Goal: Information Seeking & Learning: Learn about a topic

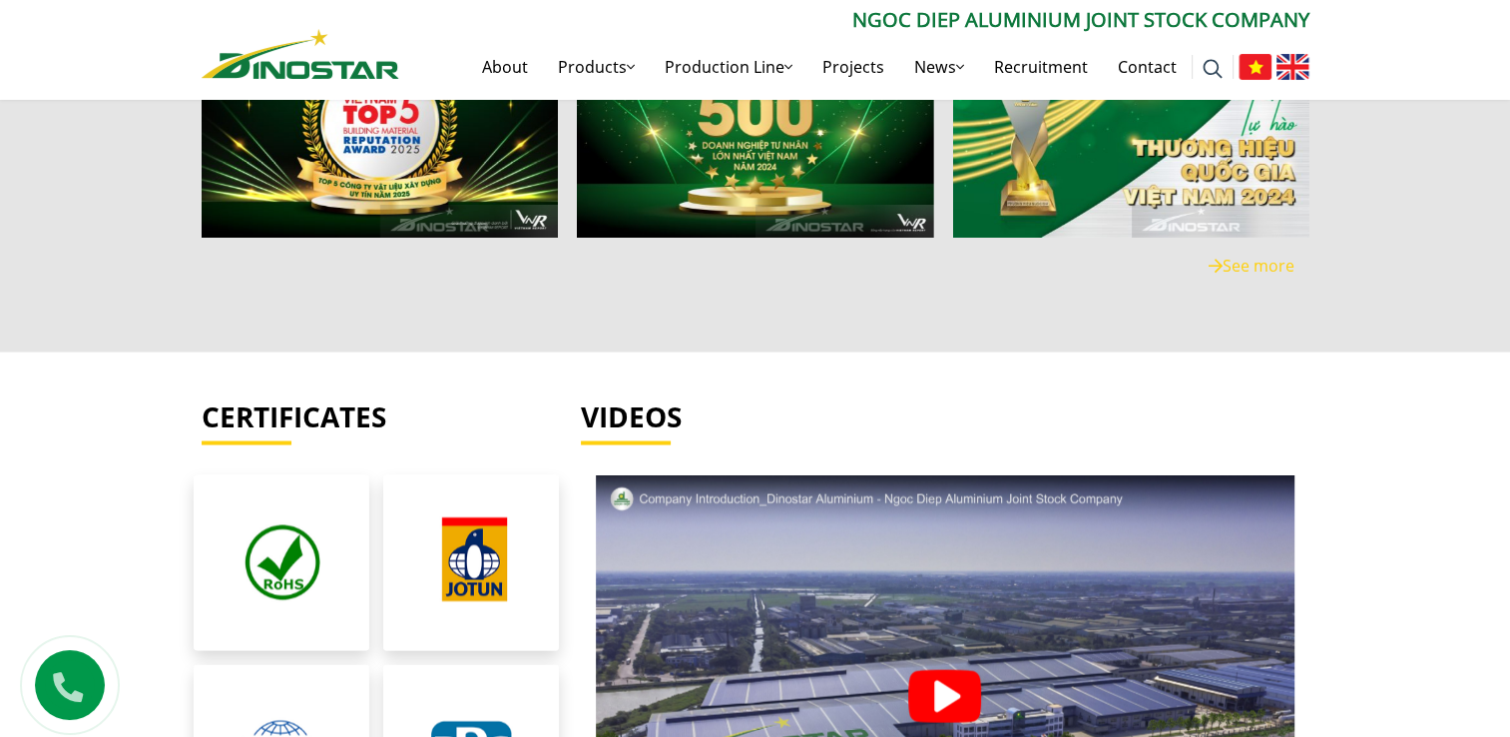
scroll to position [4159, 0]
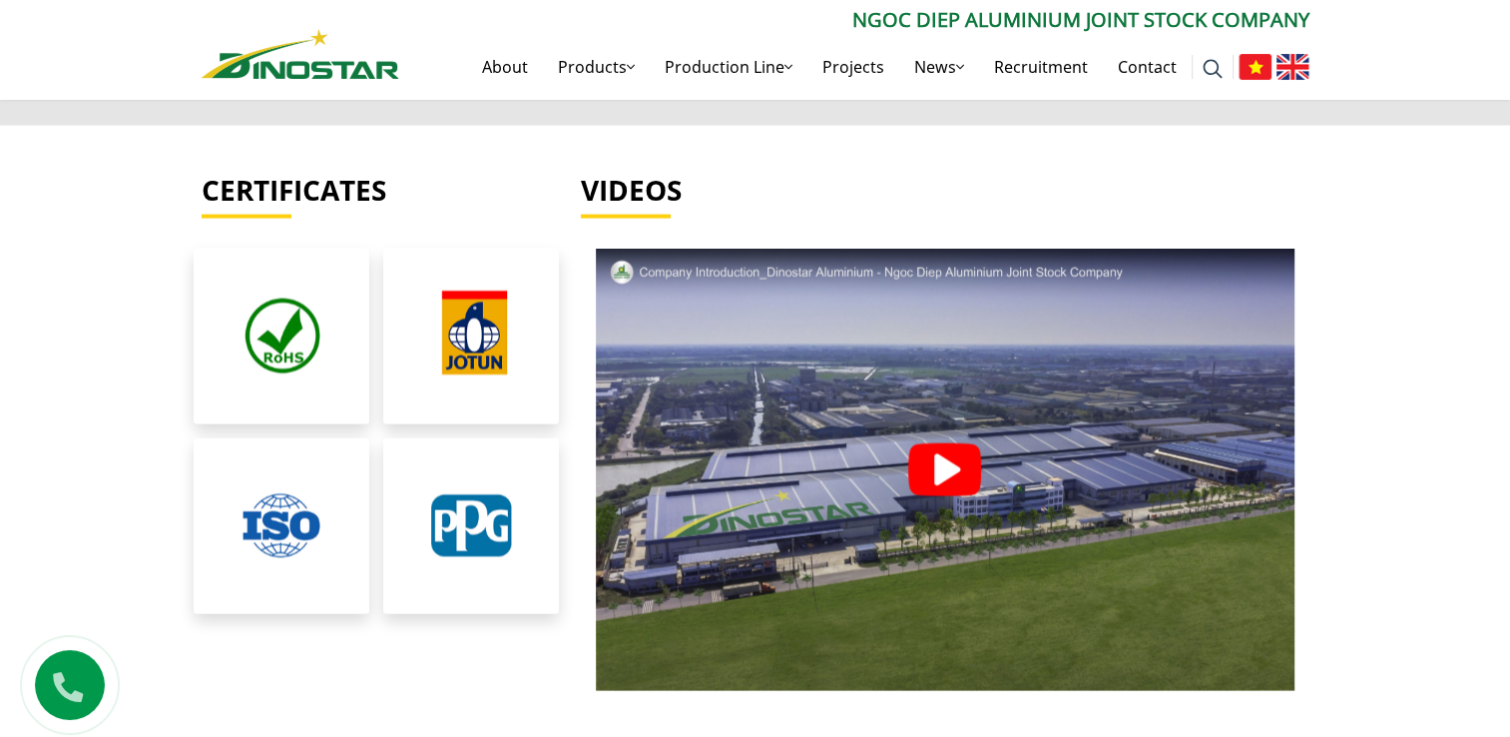
click at [947, 456] on img at bounding box center [944, 469] width 73 height 53
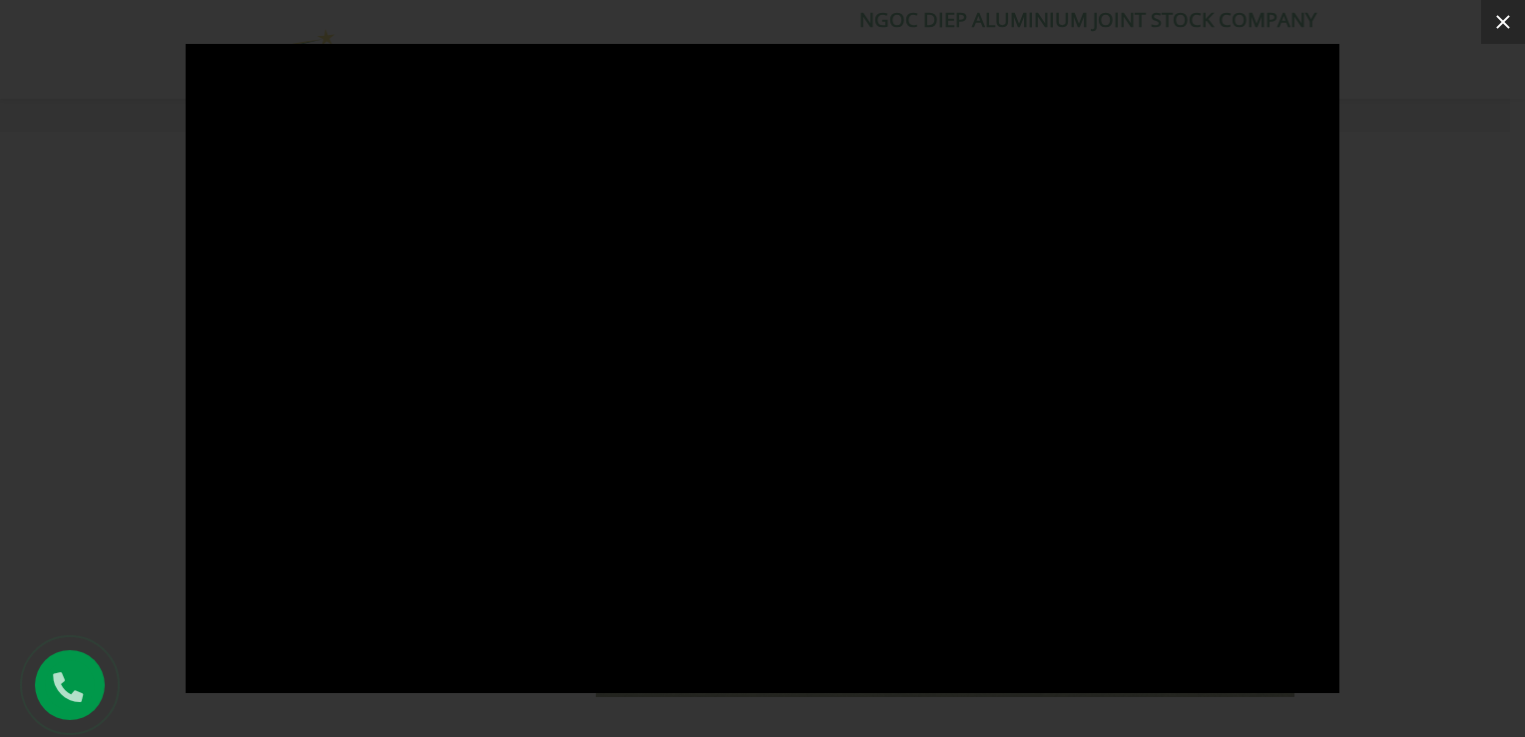
click at [1499, 23] on icon at bounding box center [1503, 22] width 24 height 24
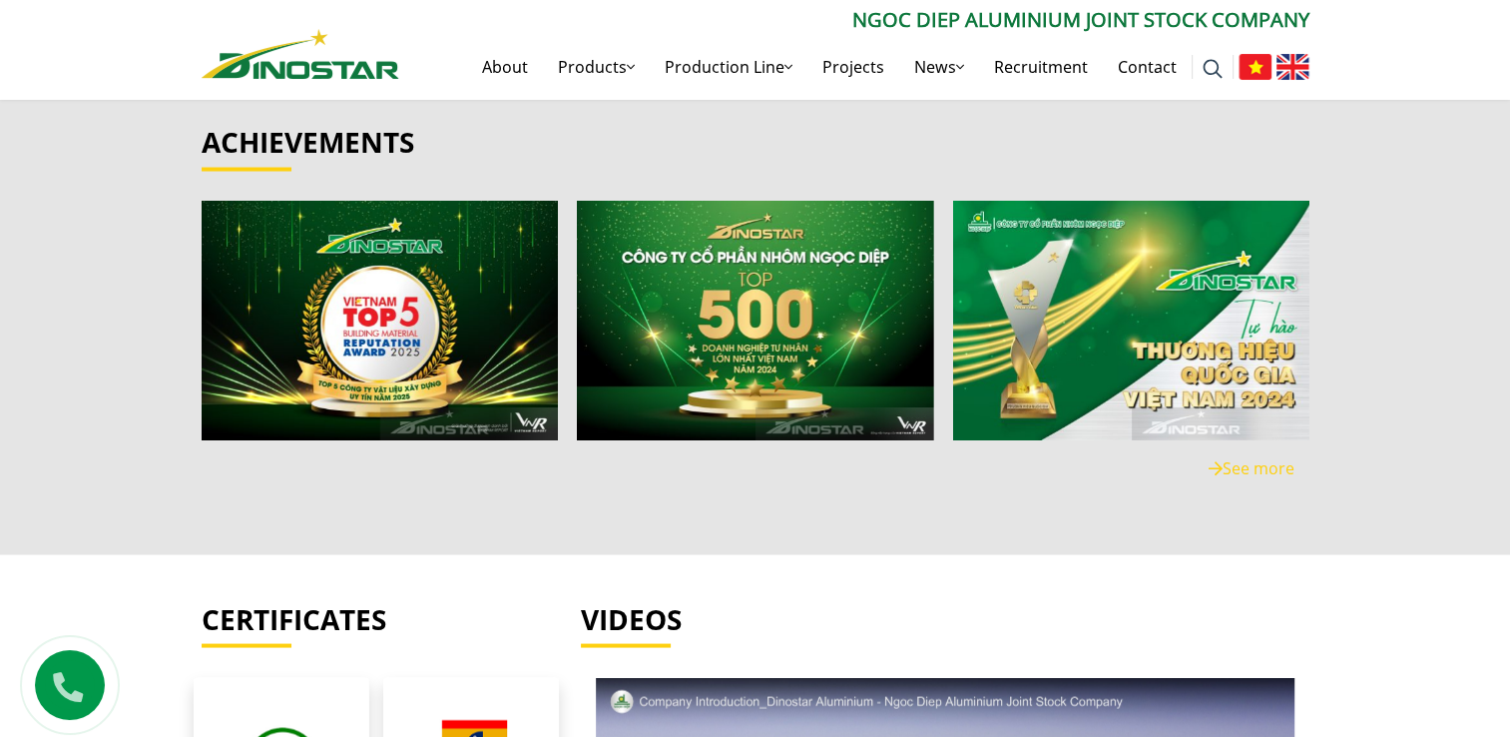
scroll to position [3731, 0]
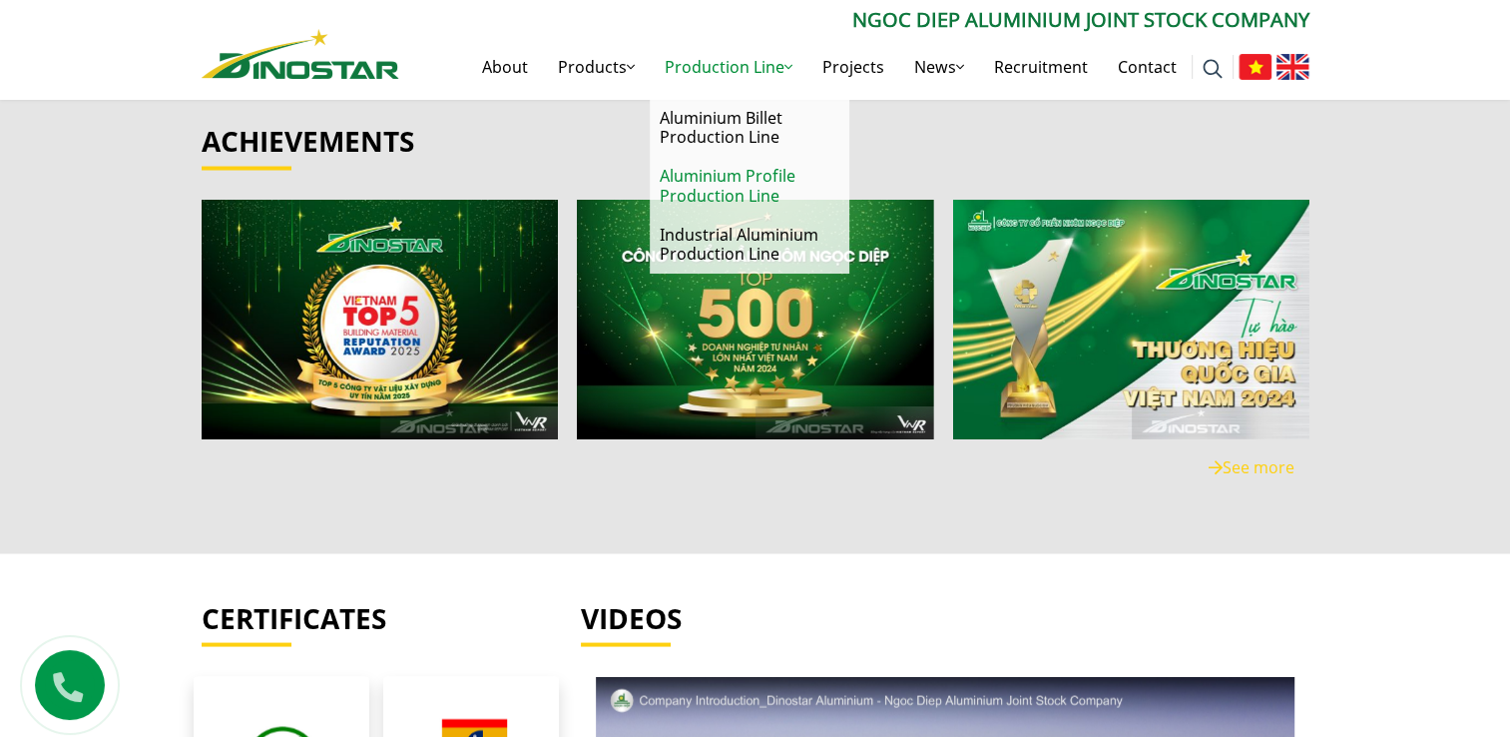
click at [742, 182] on link "Aluminium Profile Production Line" at bounding box center [750, 186] width 200 height 58
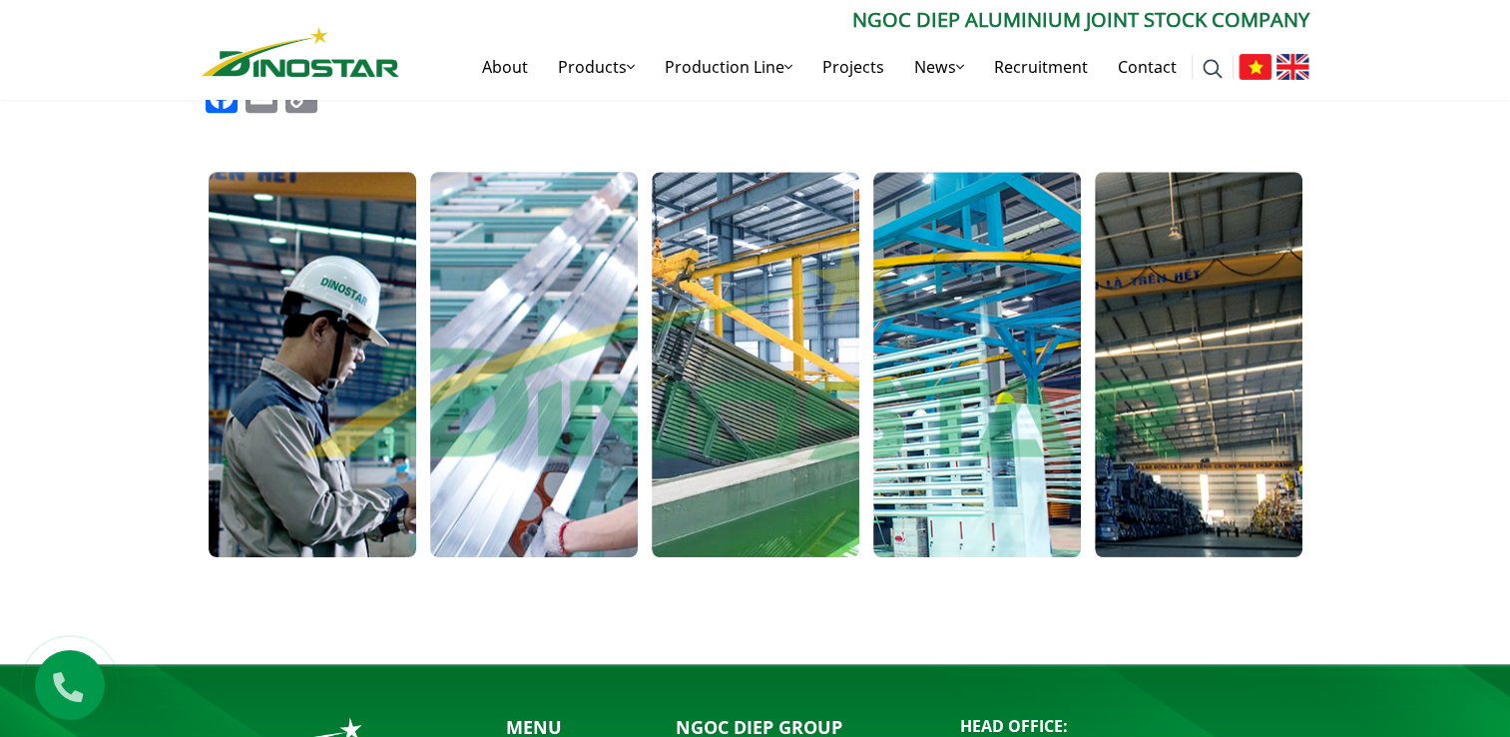
scroll to position [1285, 0]
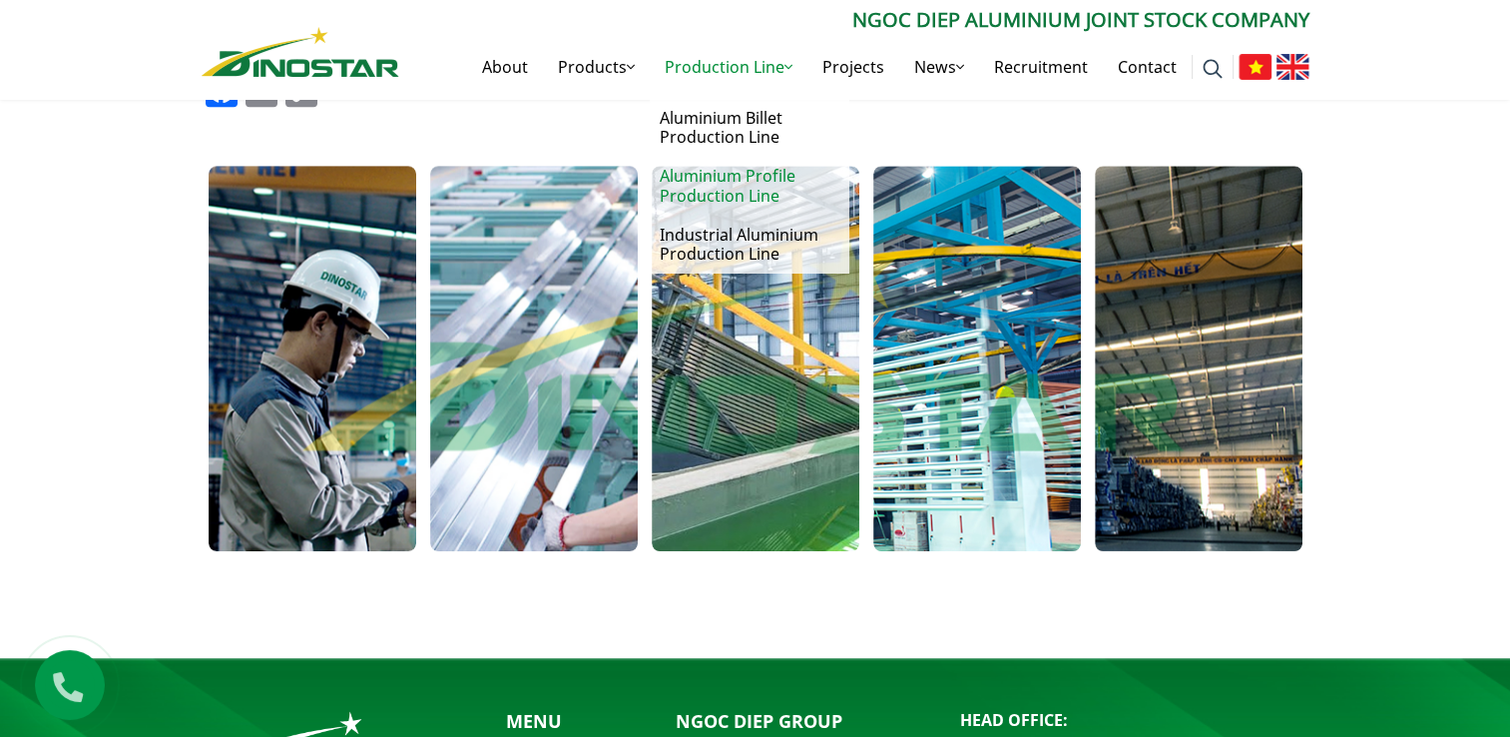
click at [738, 67] on link "Production Line" at bounding box center [729, 67] width 158 height 64
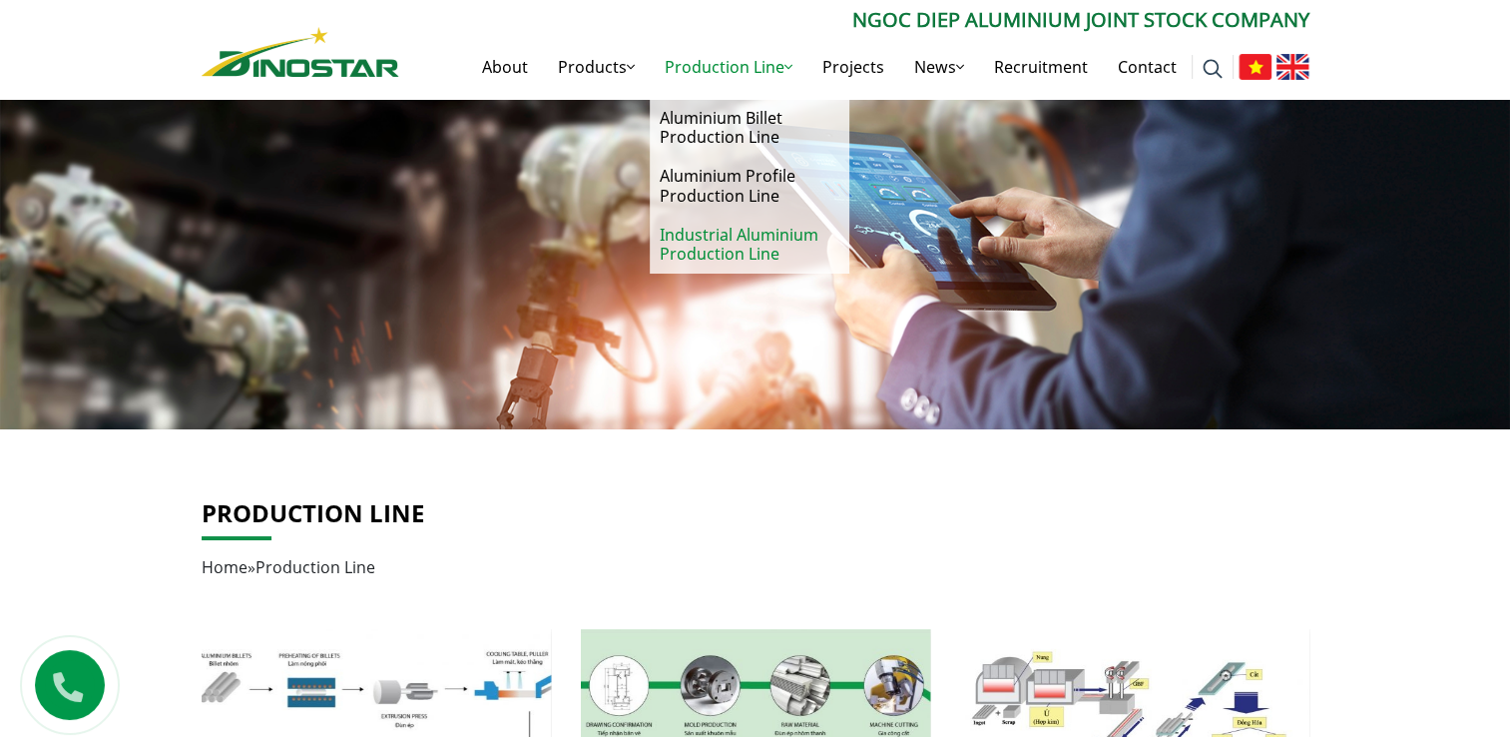
click at [727, 244] on link "Industrial Aluminium Production Line" at bounding box center [750, 245] width 200 height 58
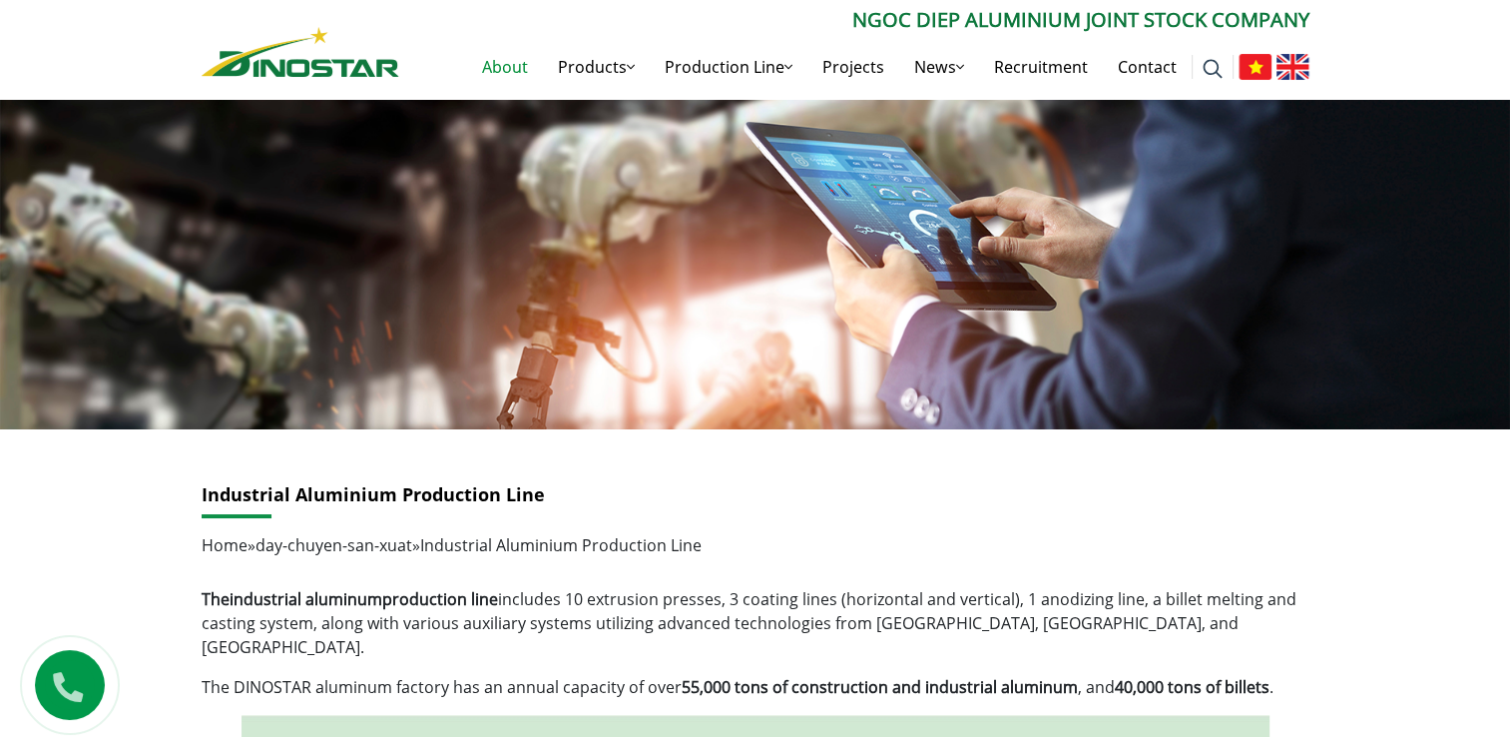
click at [515, 70] on link "About" at bounding box center [505, 67] width 76 height 64
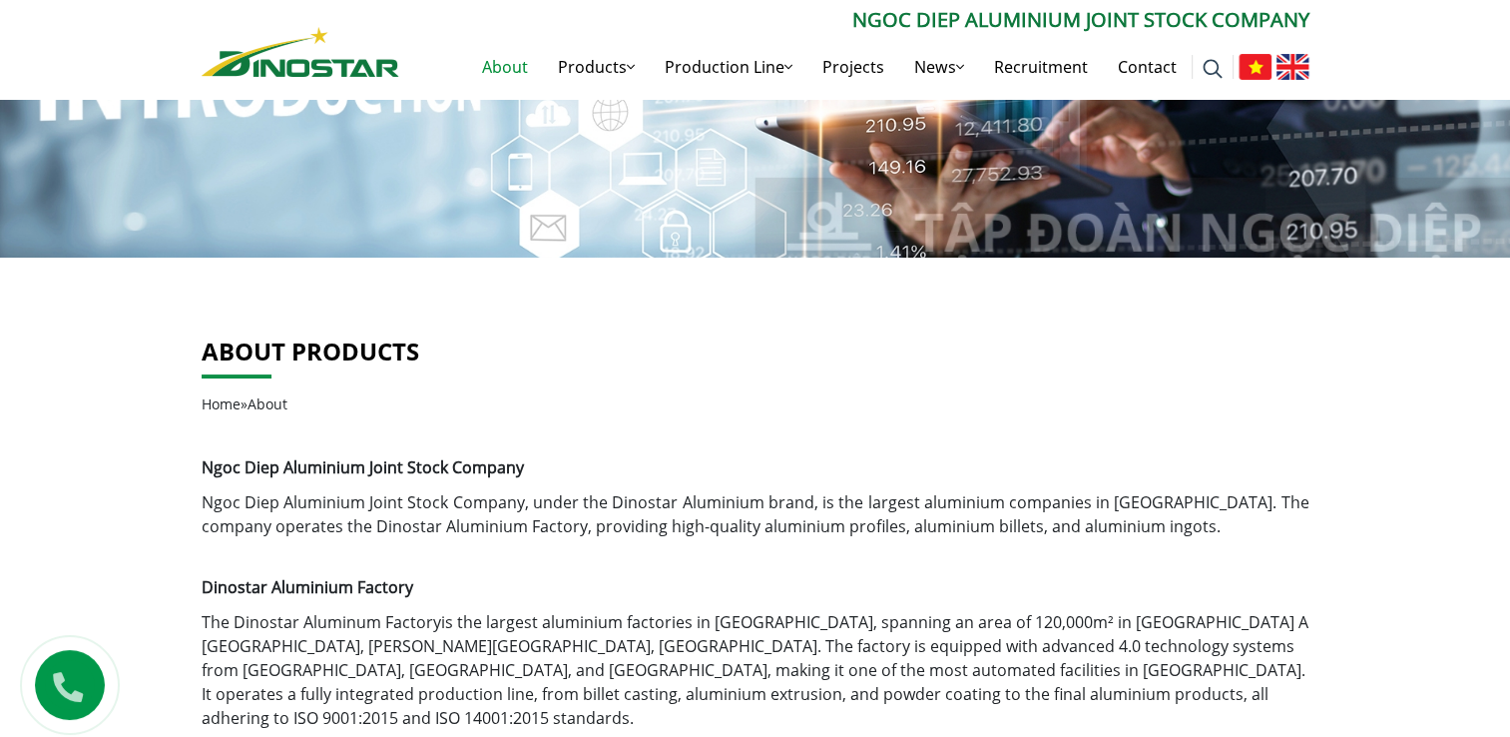
scroll to position [350, 0]
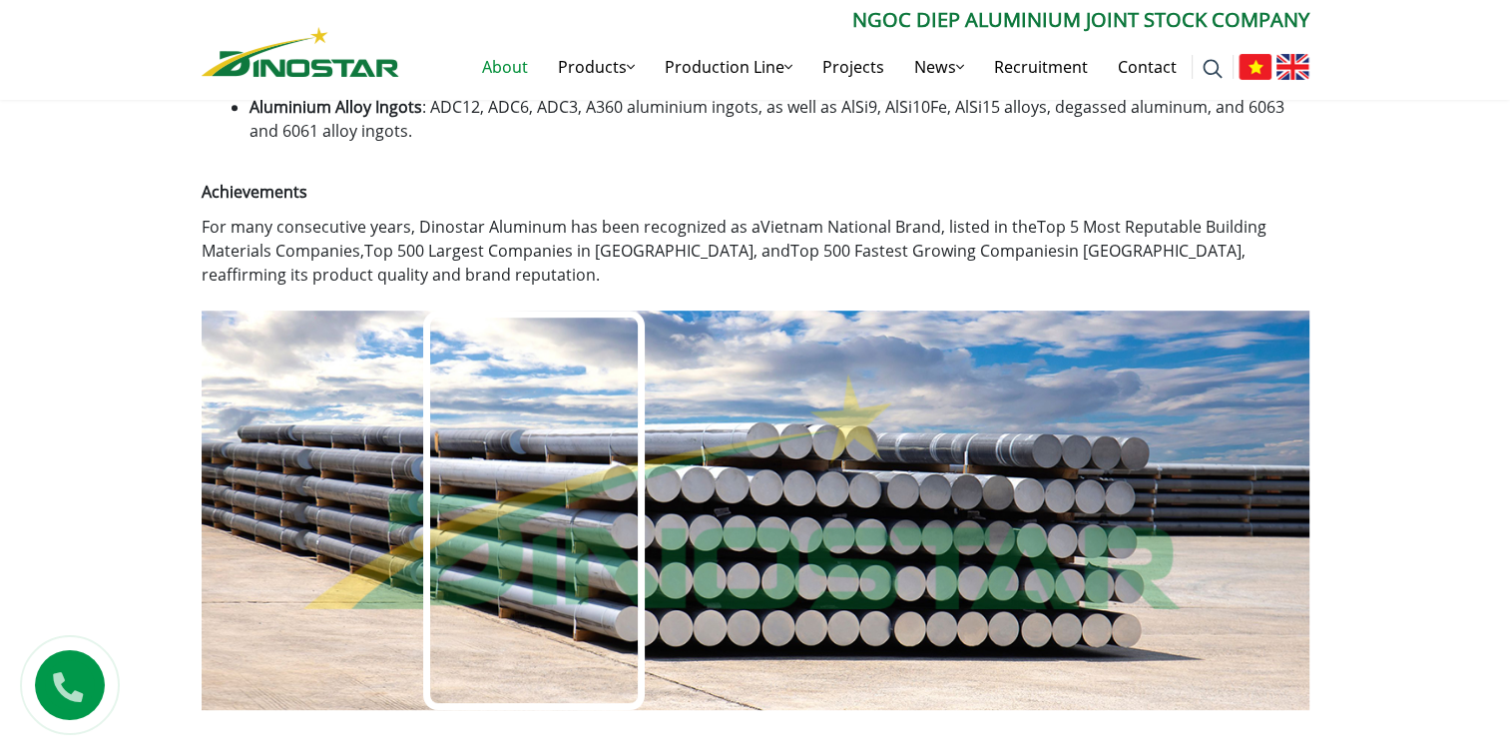
scroll to position [1046, 0]
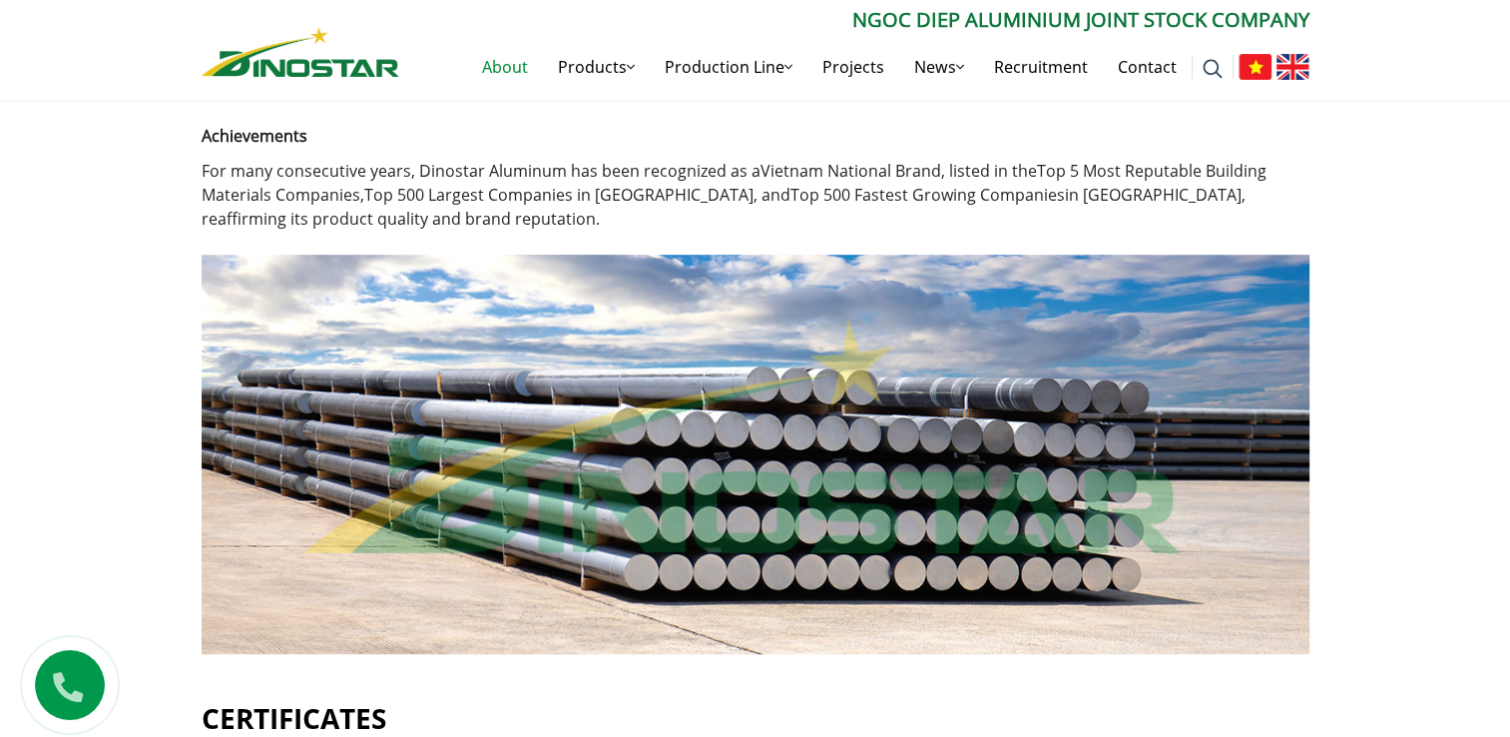
drag, startPoint x: 0, startPoint y: 0, endPoint x: 603, endPoint y: 447, distance: 750.5
click at [603, 447] on div at bounding box center [534, 453] width 222 height 399
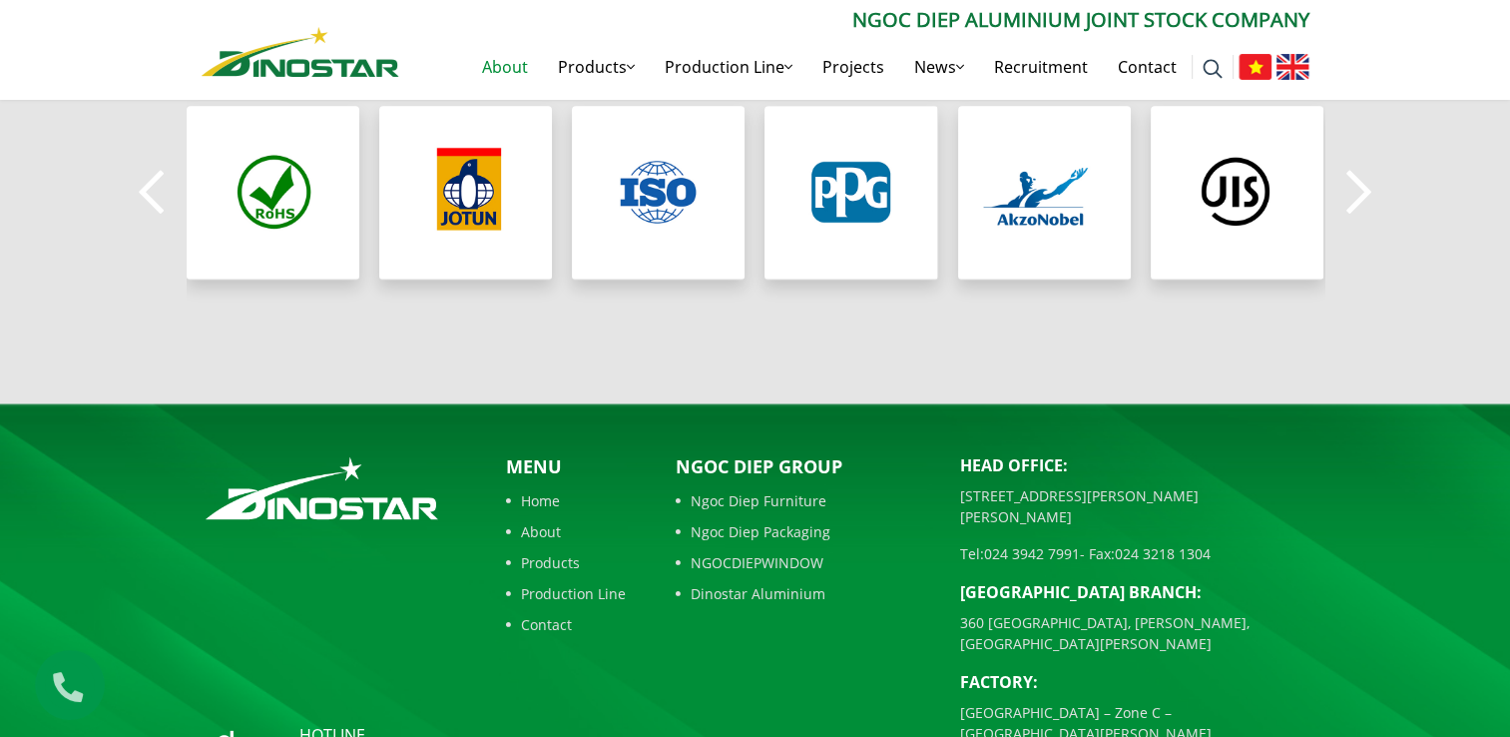
scroll to position [1888, 0]
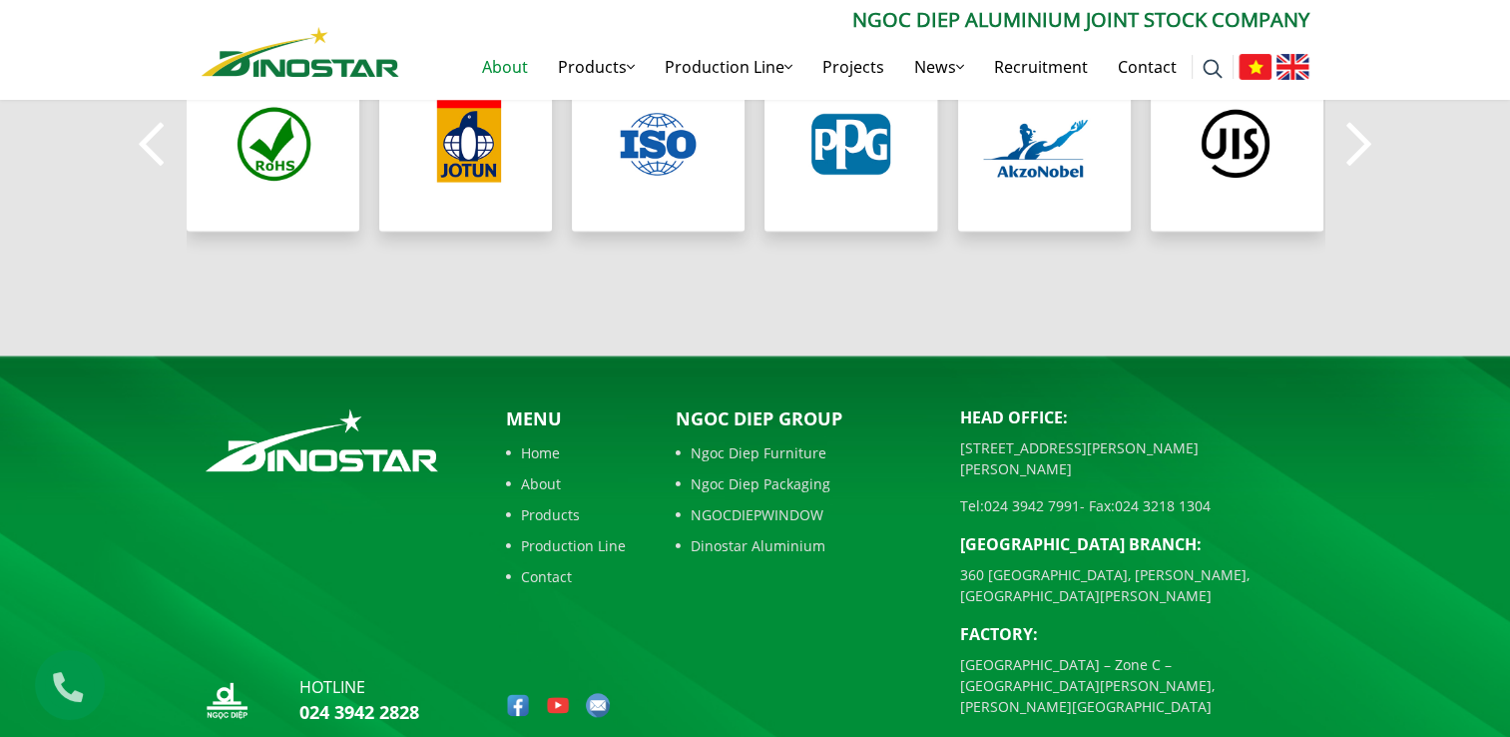
click at [560, 693] on img at bounding box center [558, 705] width 24 height 24
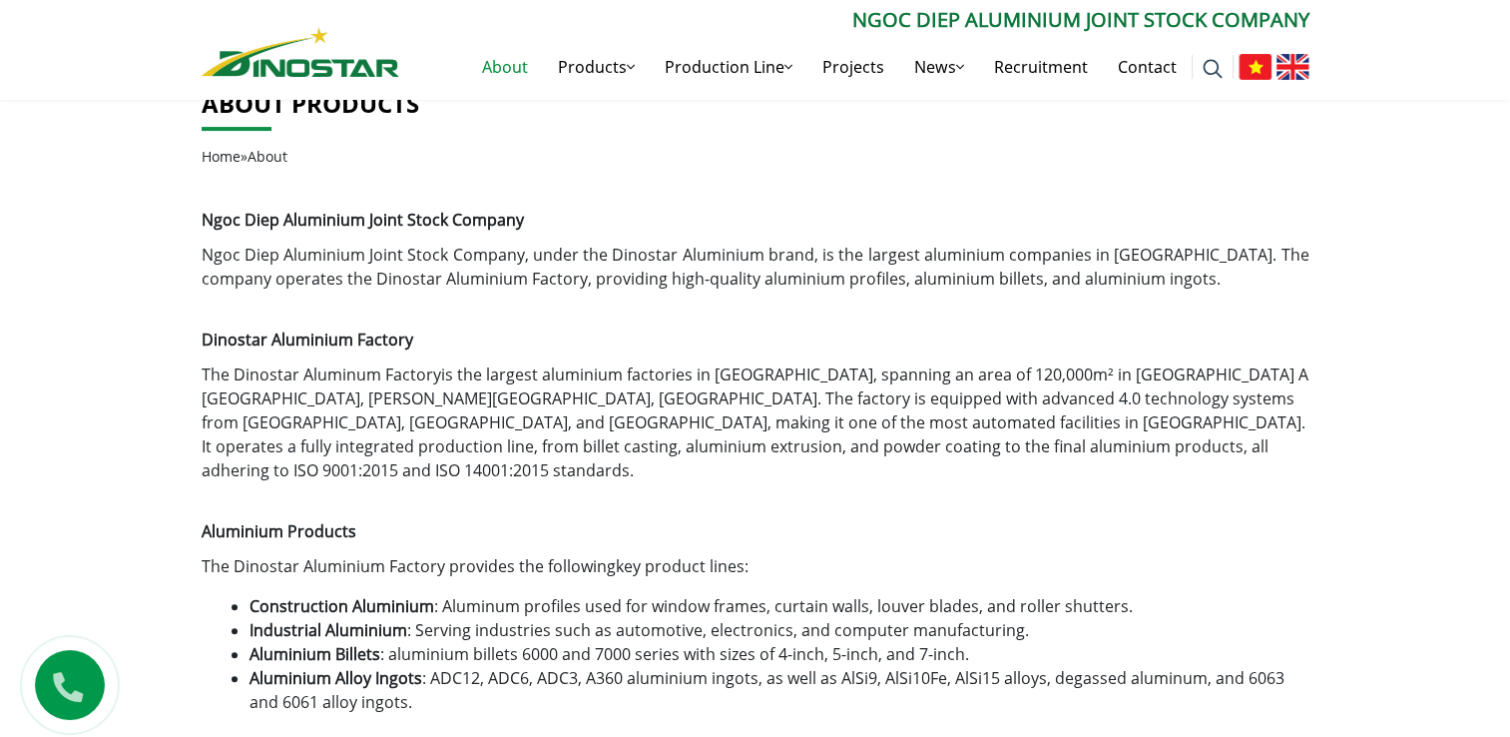
scroll to position [420, 0]
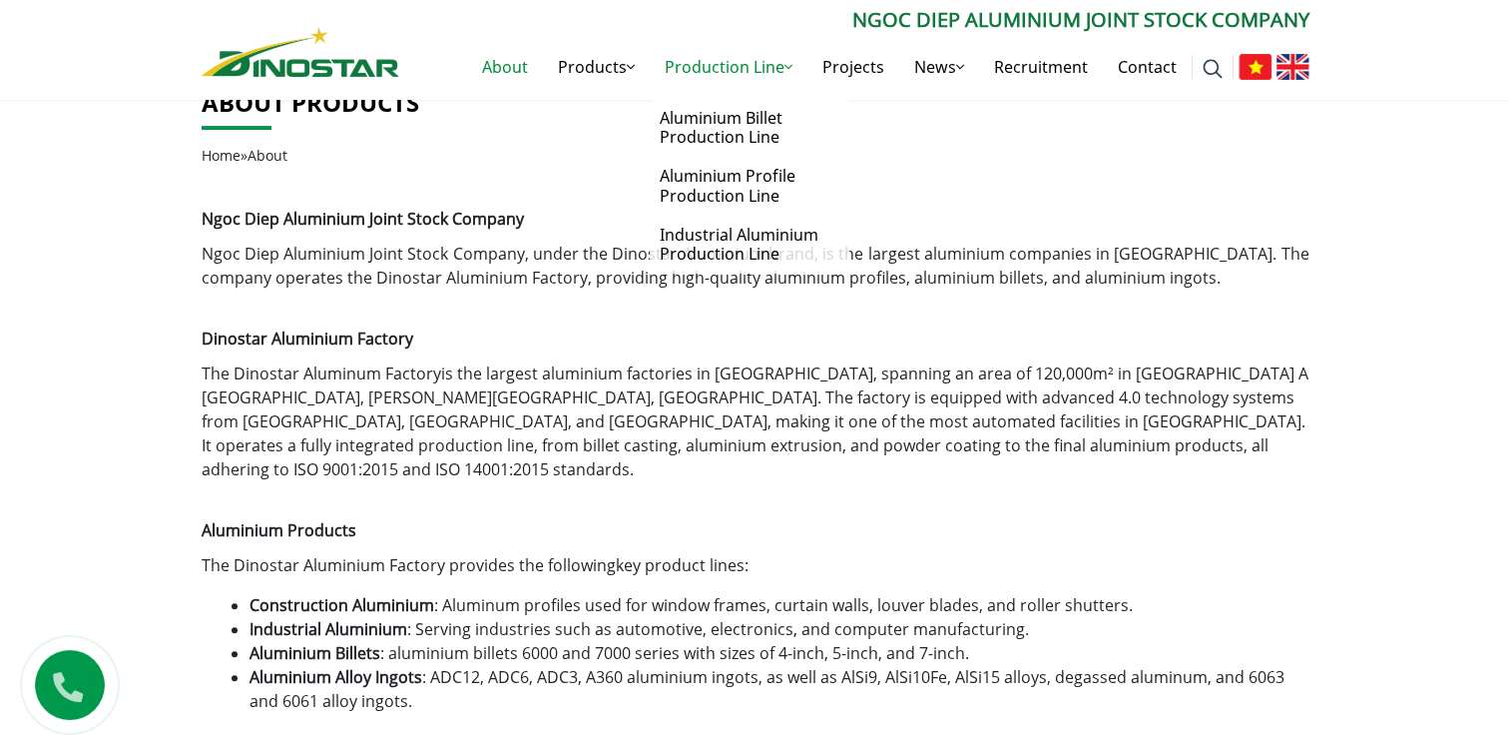
click at [707, 72] on link "Production Line" at bounding box center [729, 67] width 158 height 64
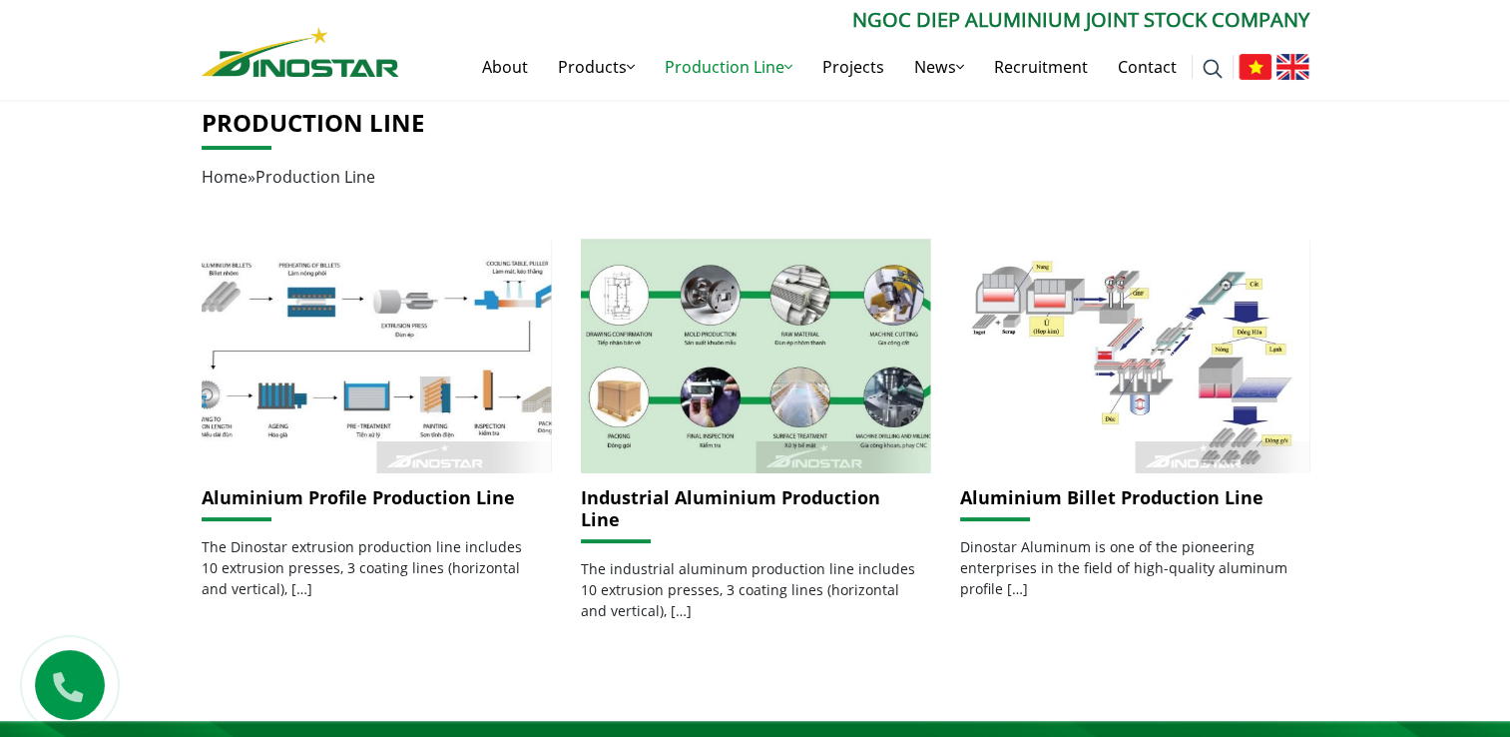
scroll to position [391, 0]
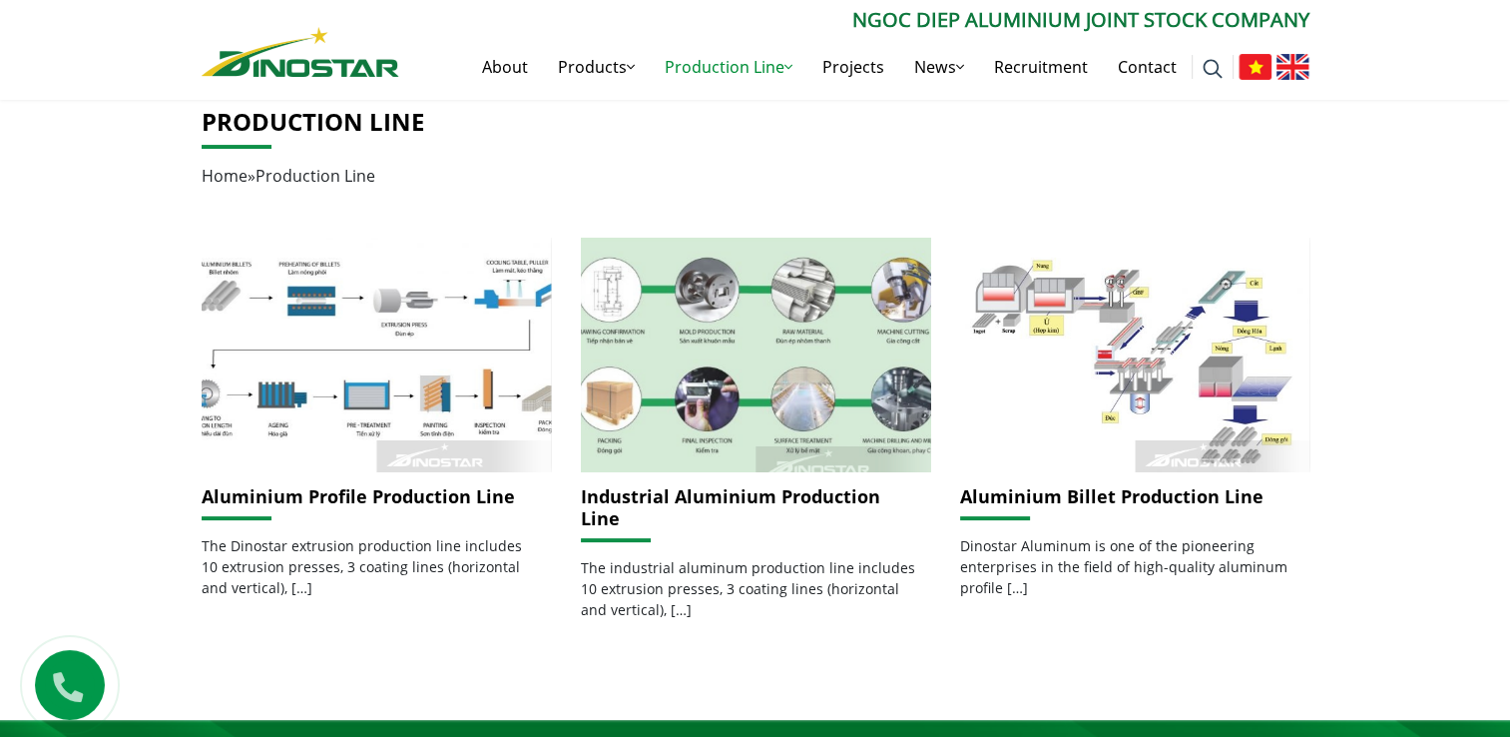
click at [711, 443] on img at bounding box center [755, 355] width 374 height 250
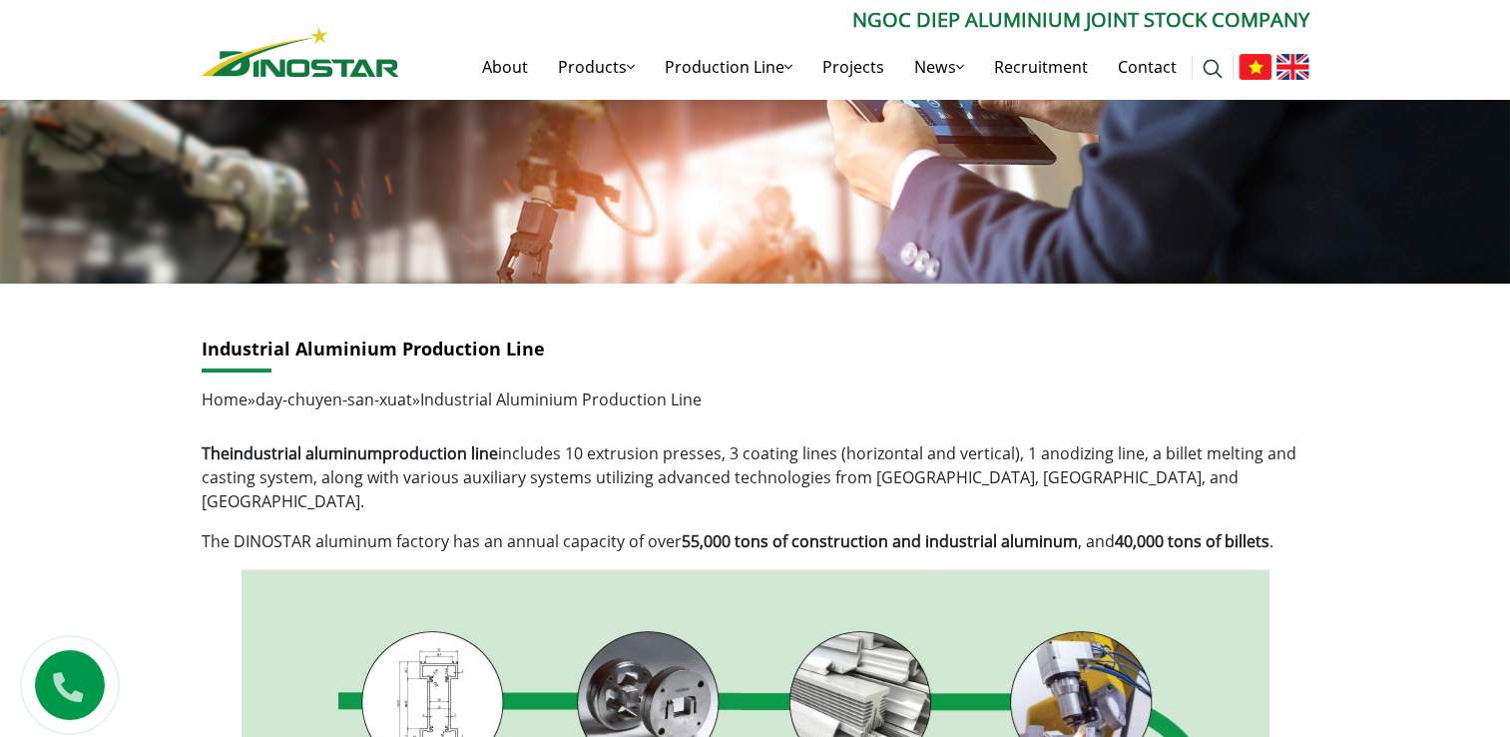
scroll to position [80, 0]
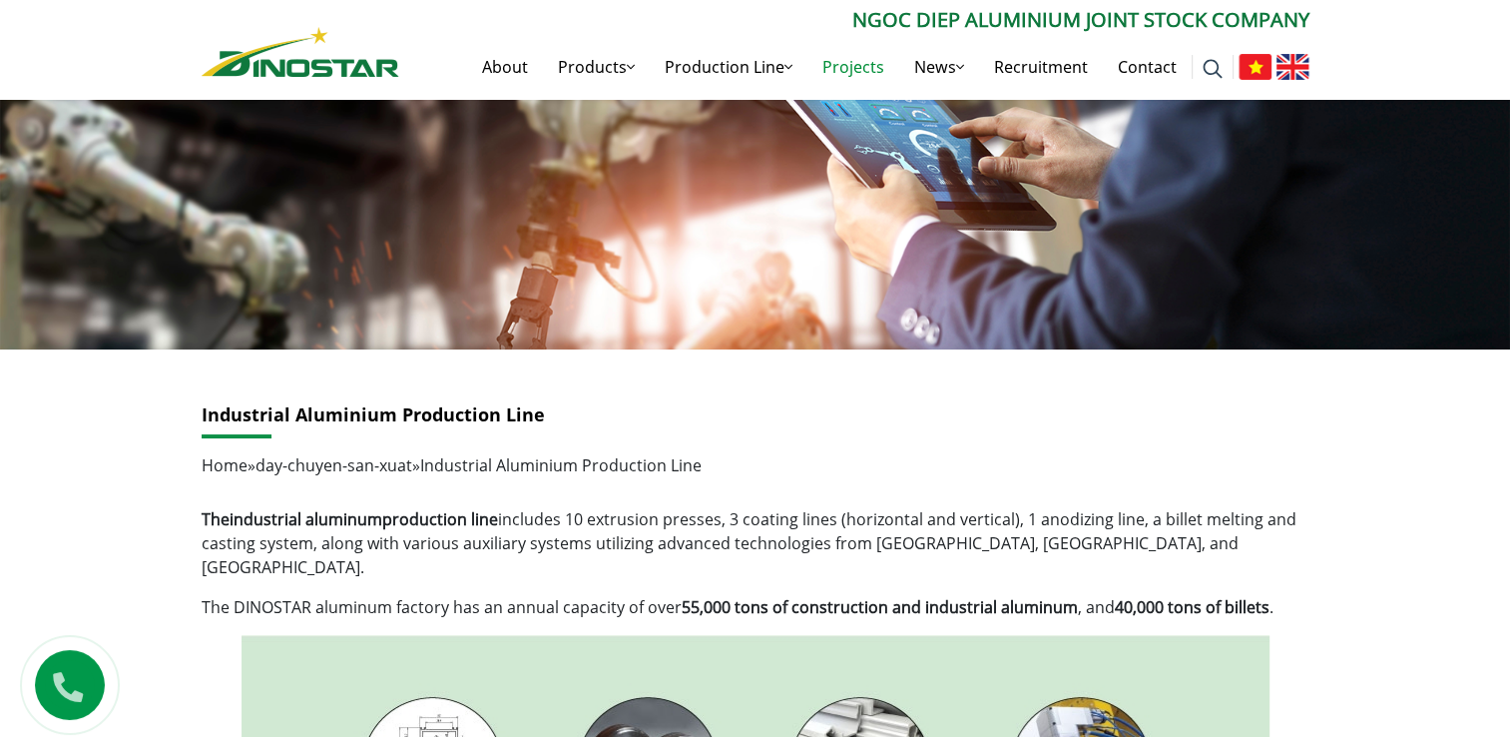
click at [838, 65] on link "Projects" at bounding box center [853, 67] width 92 height 64
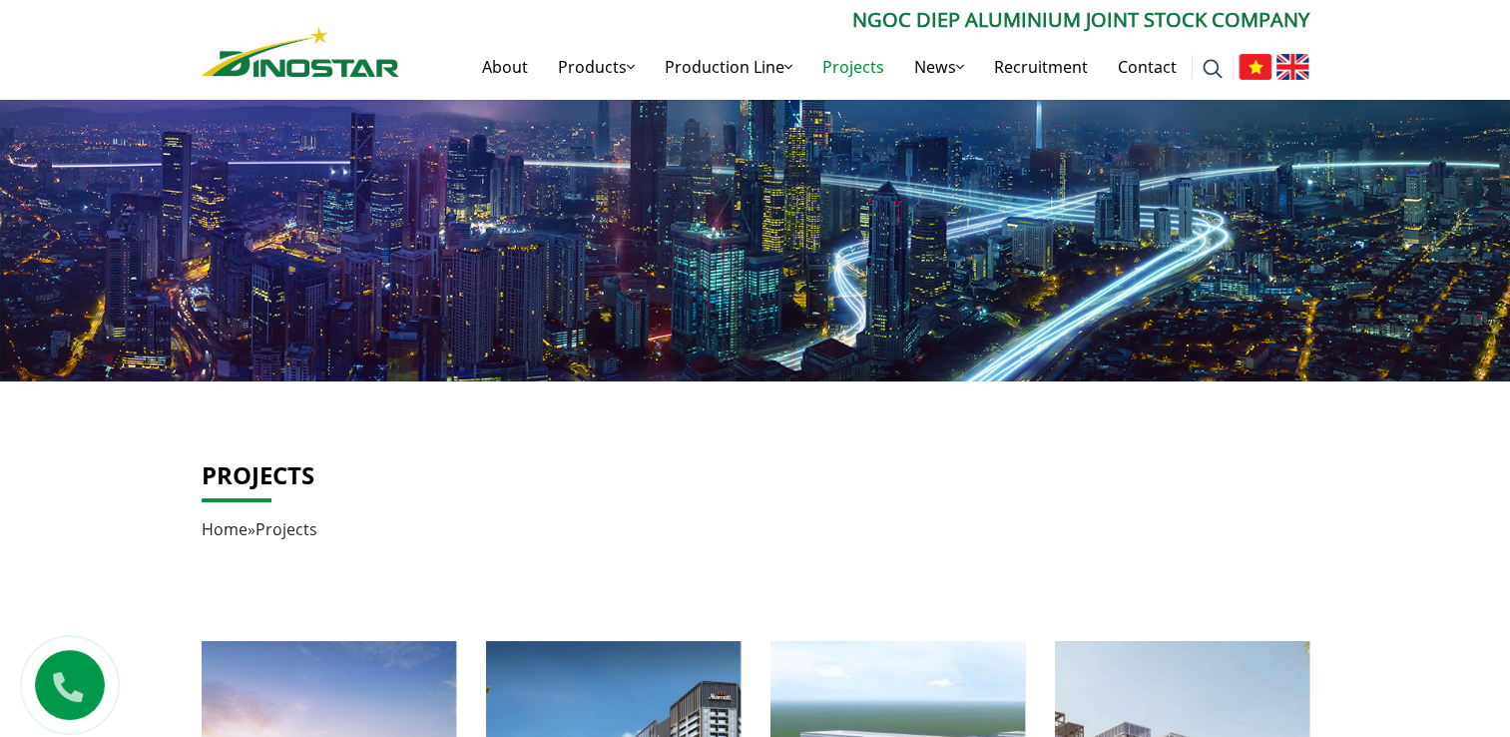
scroll to position [47, 0]
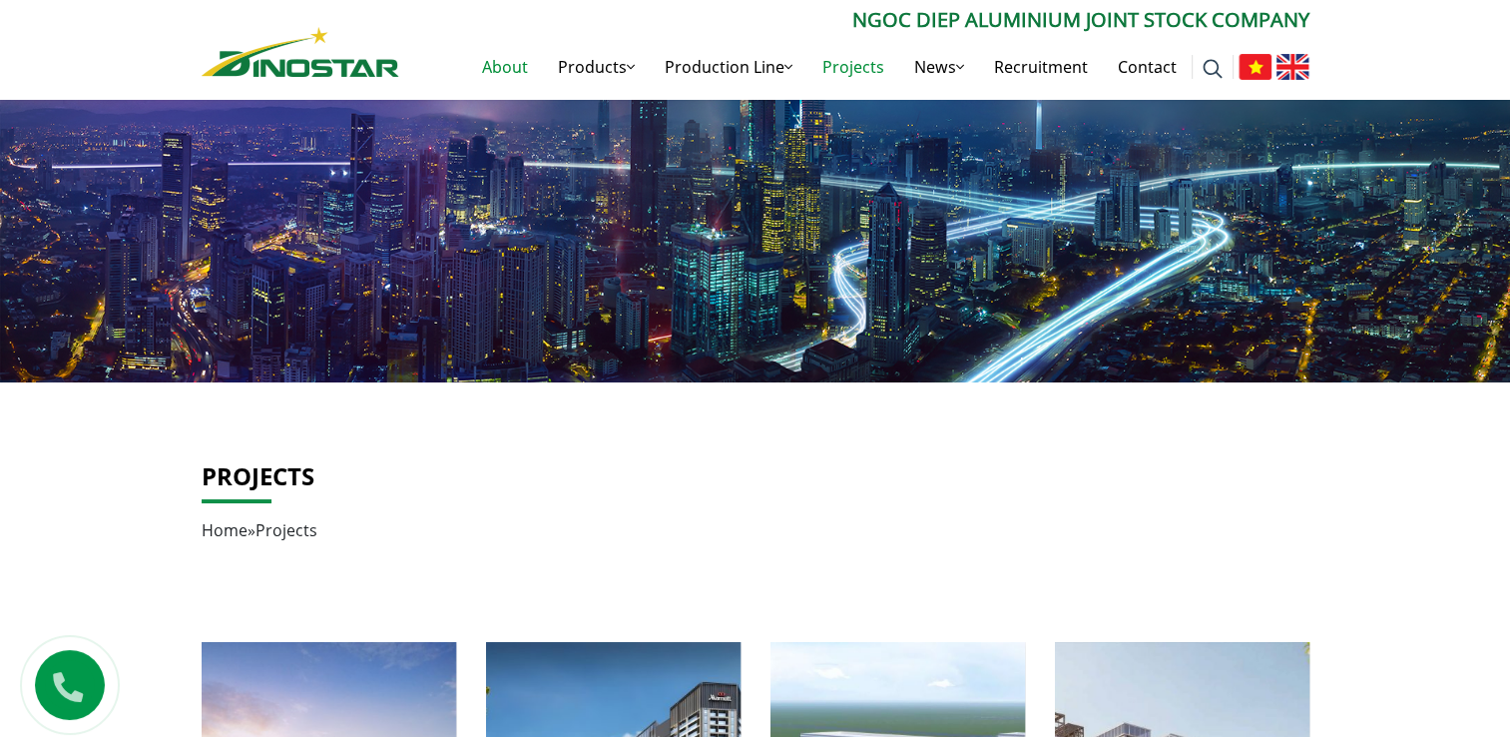
click at [495, 74] on link "About" at bounding box center [505, 67] width 76 height 64
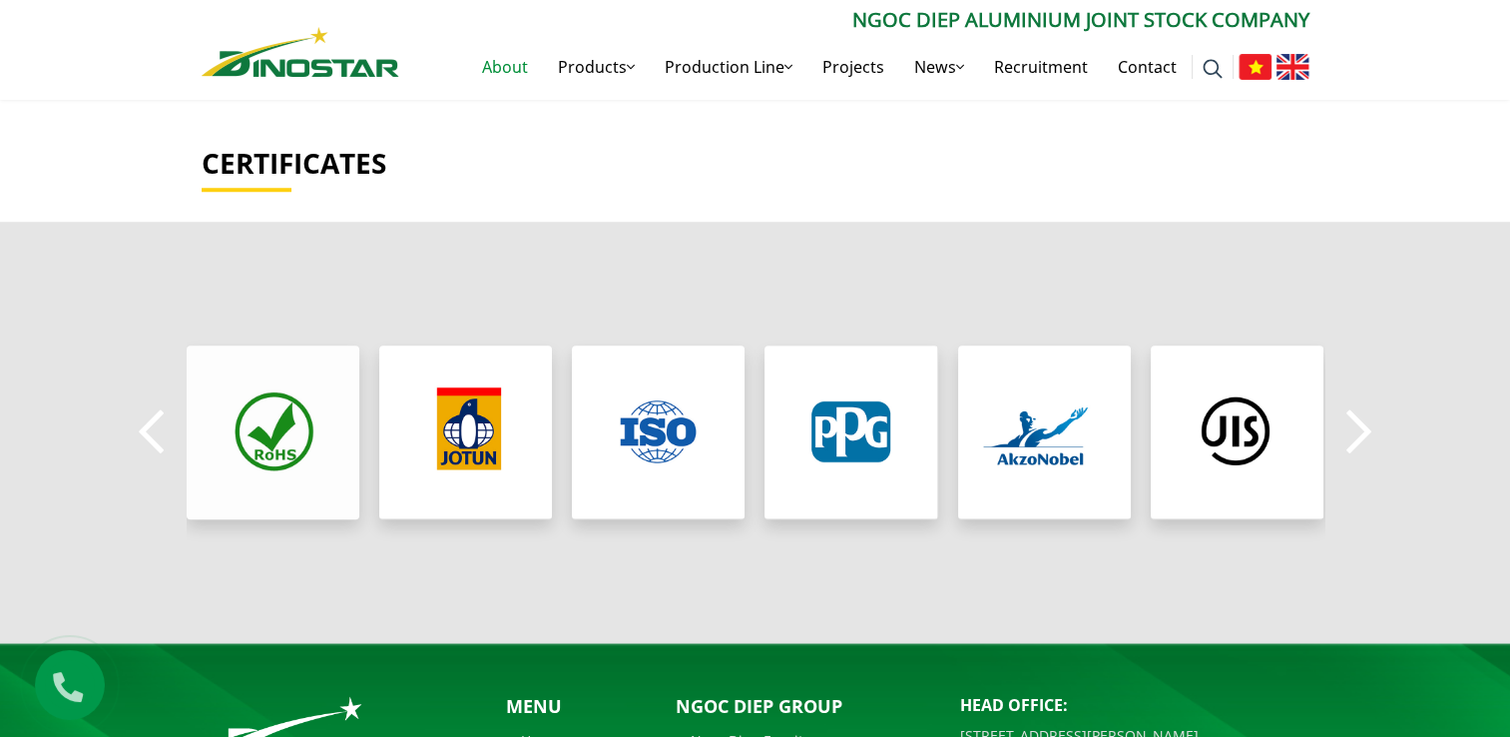
scroll to position [1601, 0]
click at [1349, 414] on button "Next" at bounding box center [1359, 432] width 40 height 70
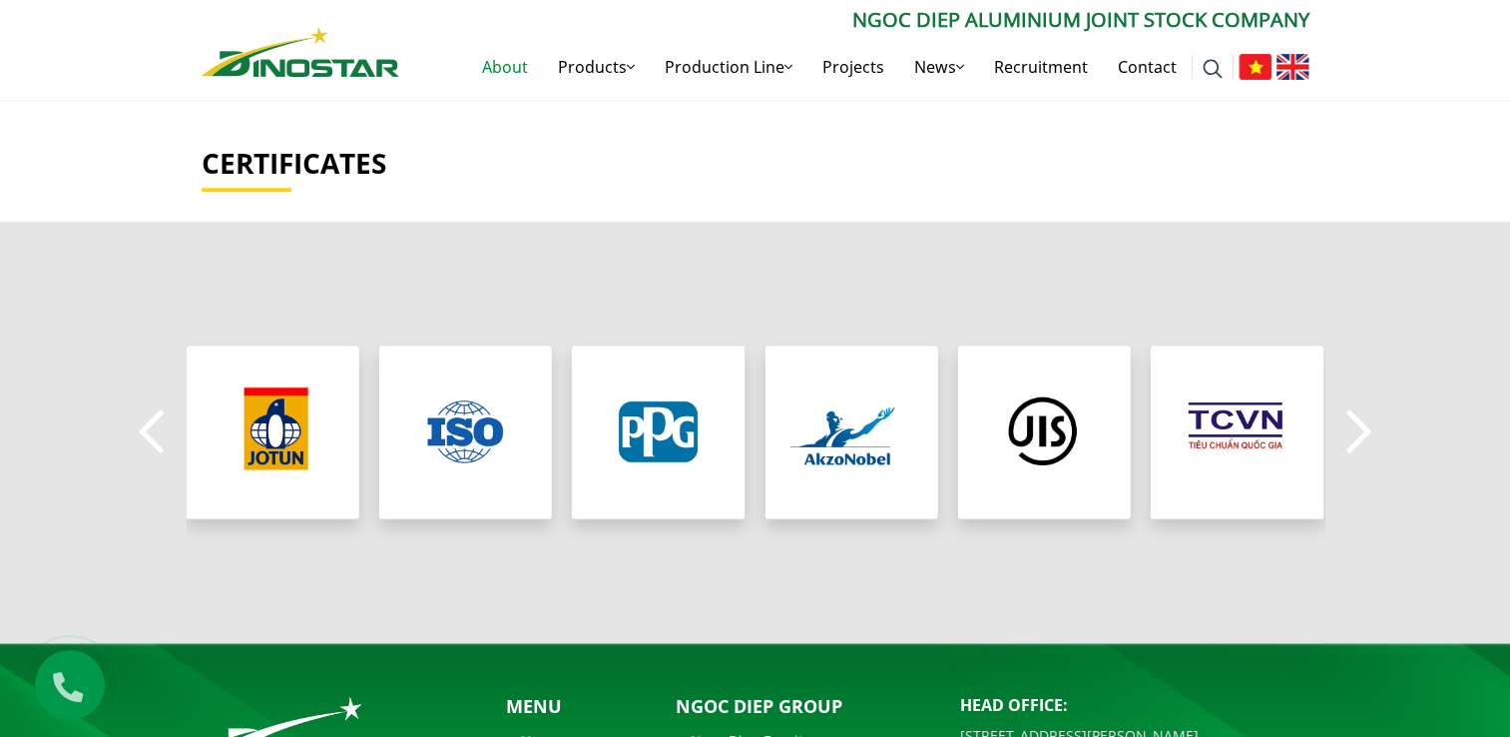
click at [1349, 414] on button "Next" at bounding box center [1359, 432] width 40 height 70
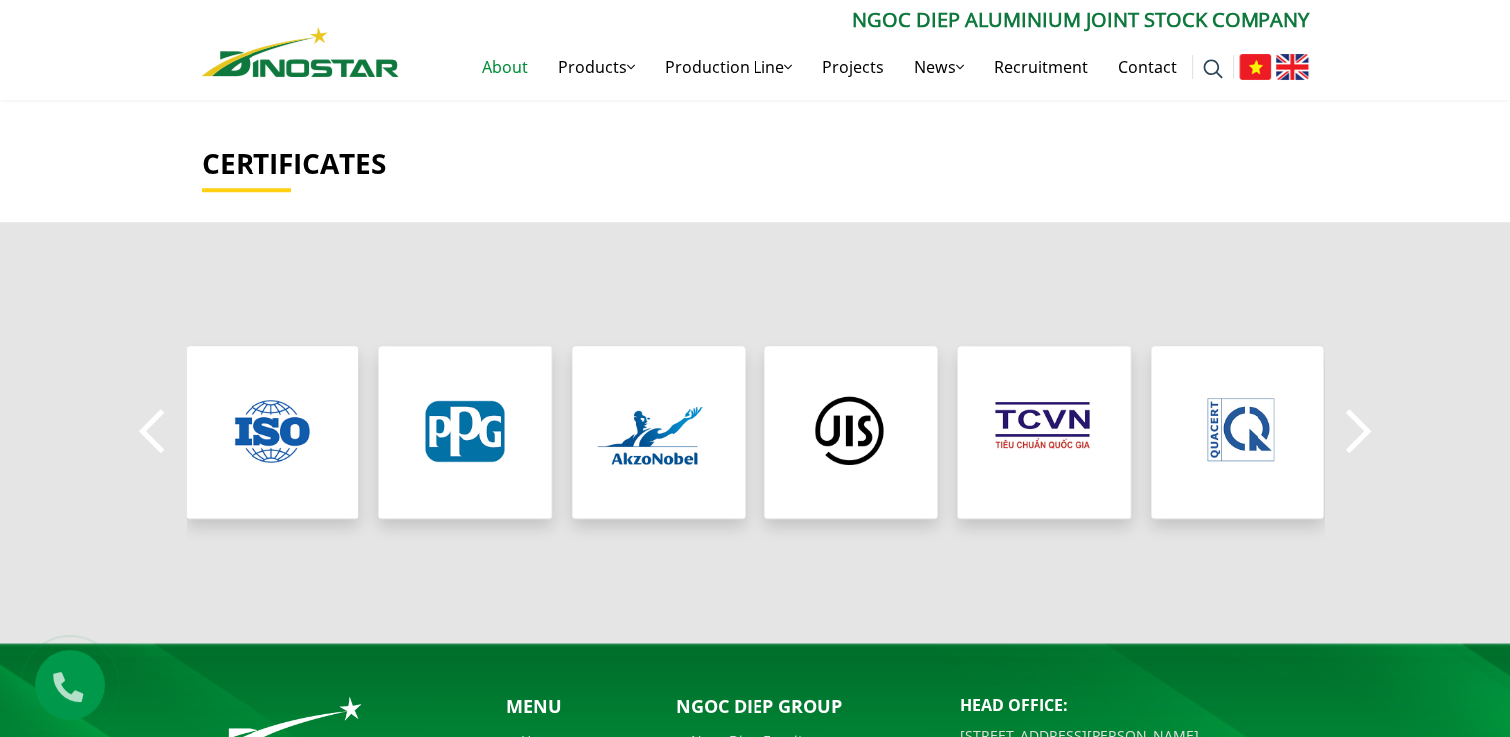
click at [1349, 414] on button "Next" at bounding box center [1359, 432] width 40 height 70
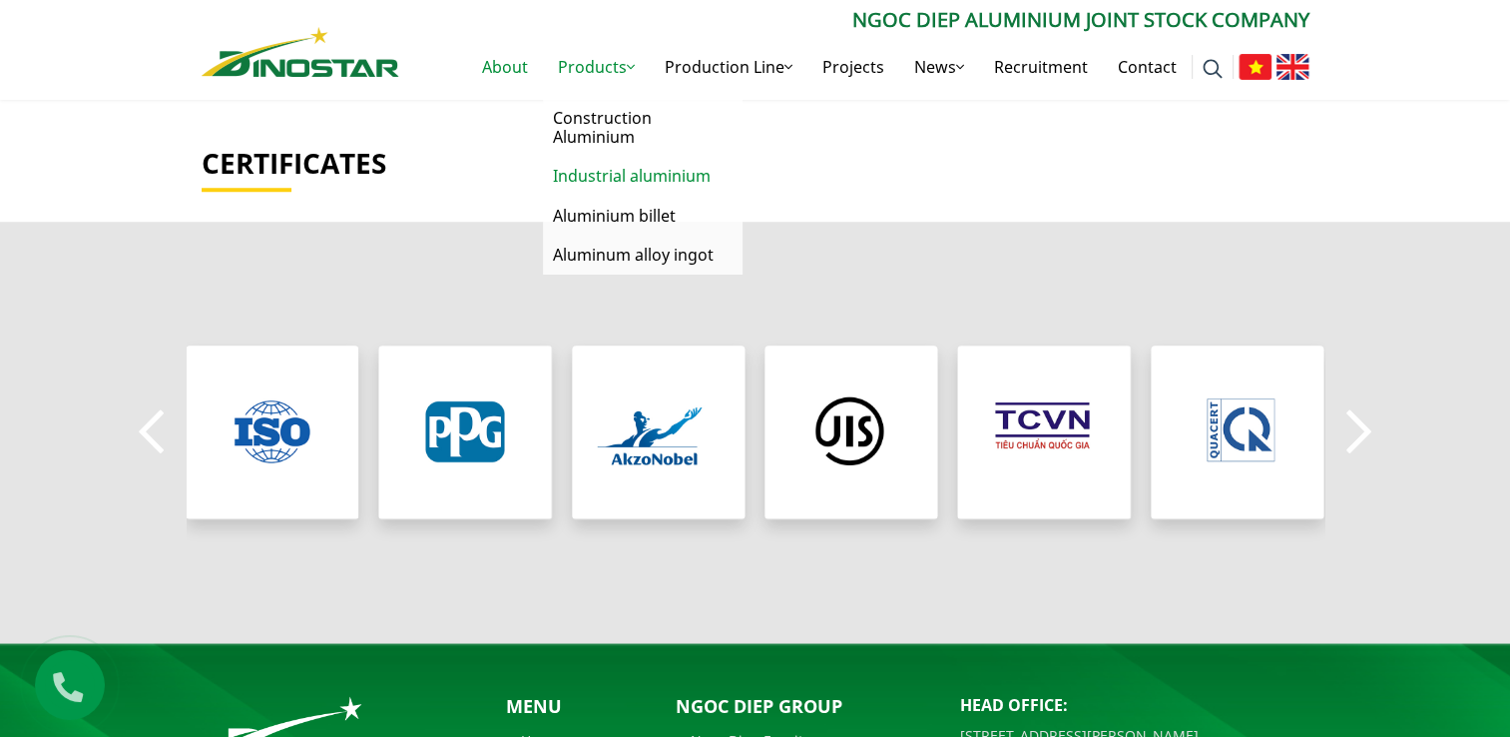
click at [622, 178] on link "Industrial aluminium" at bounding box center [643, 176] width 200 height 39
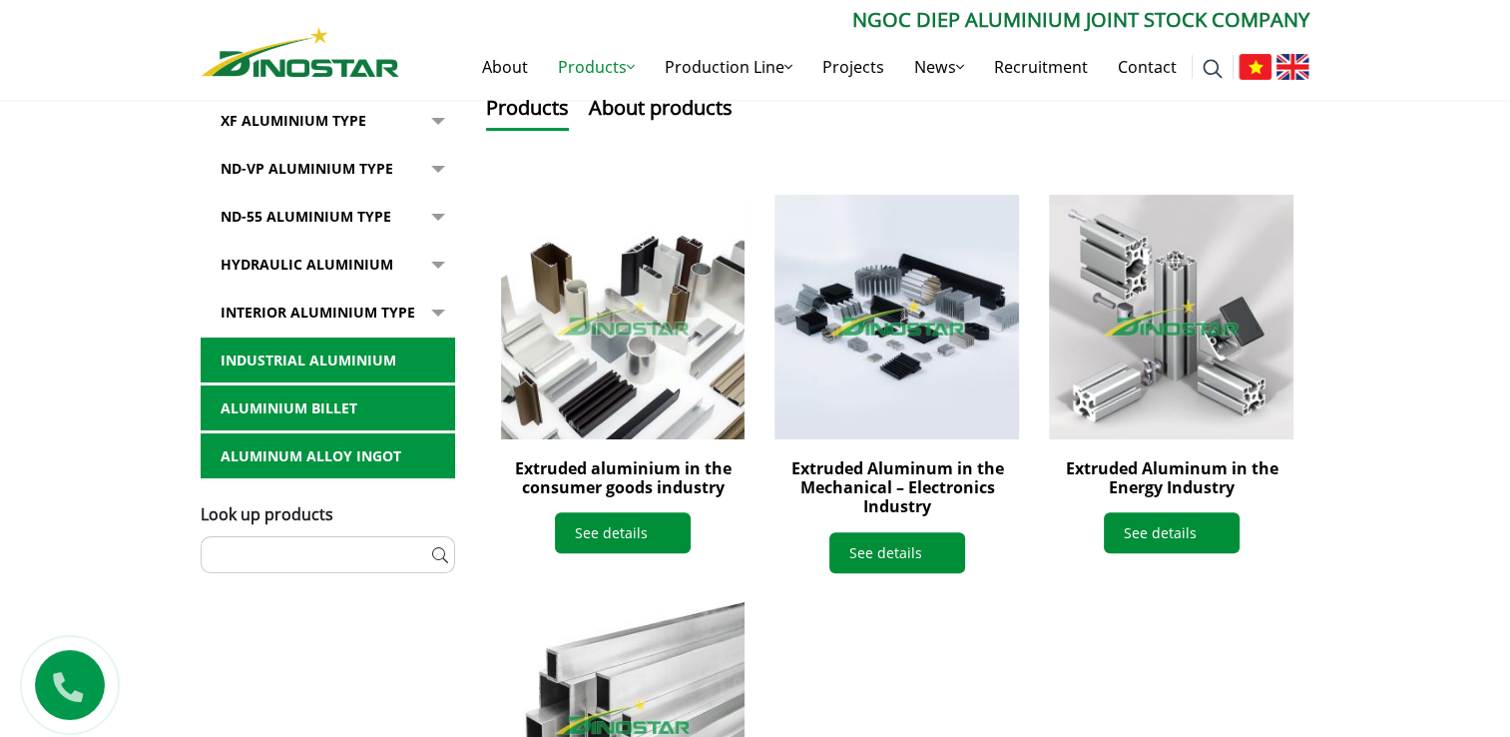
scroll to position [465, 0]
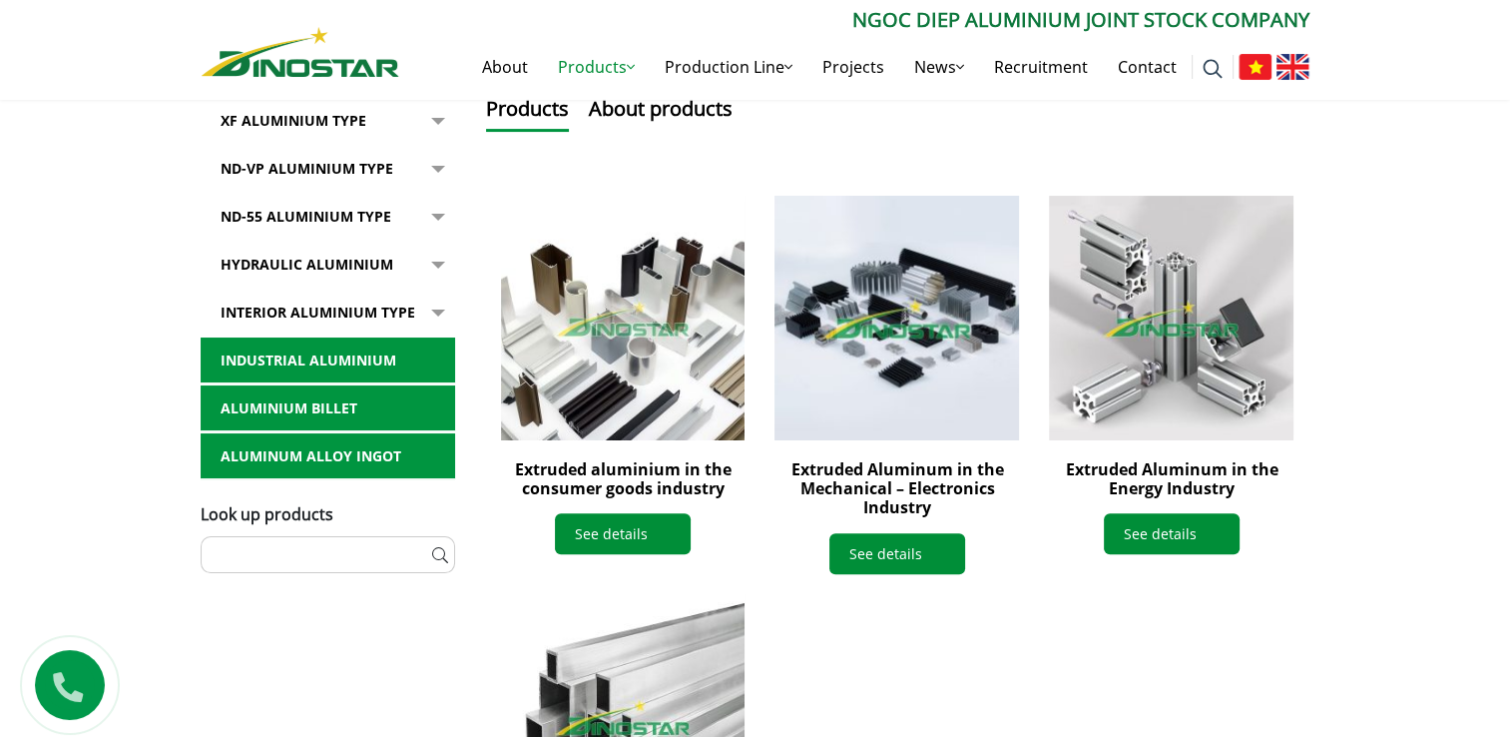
click at [868, 354] on img at bounding box center [896, 318] width 268 height 268
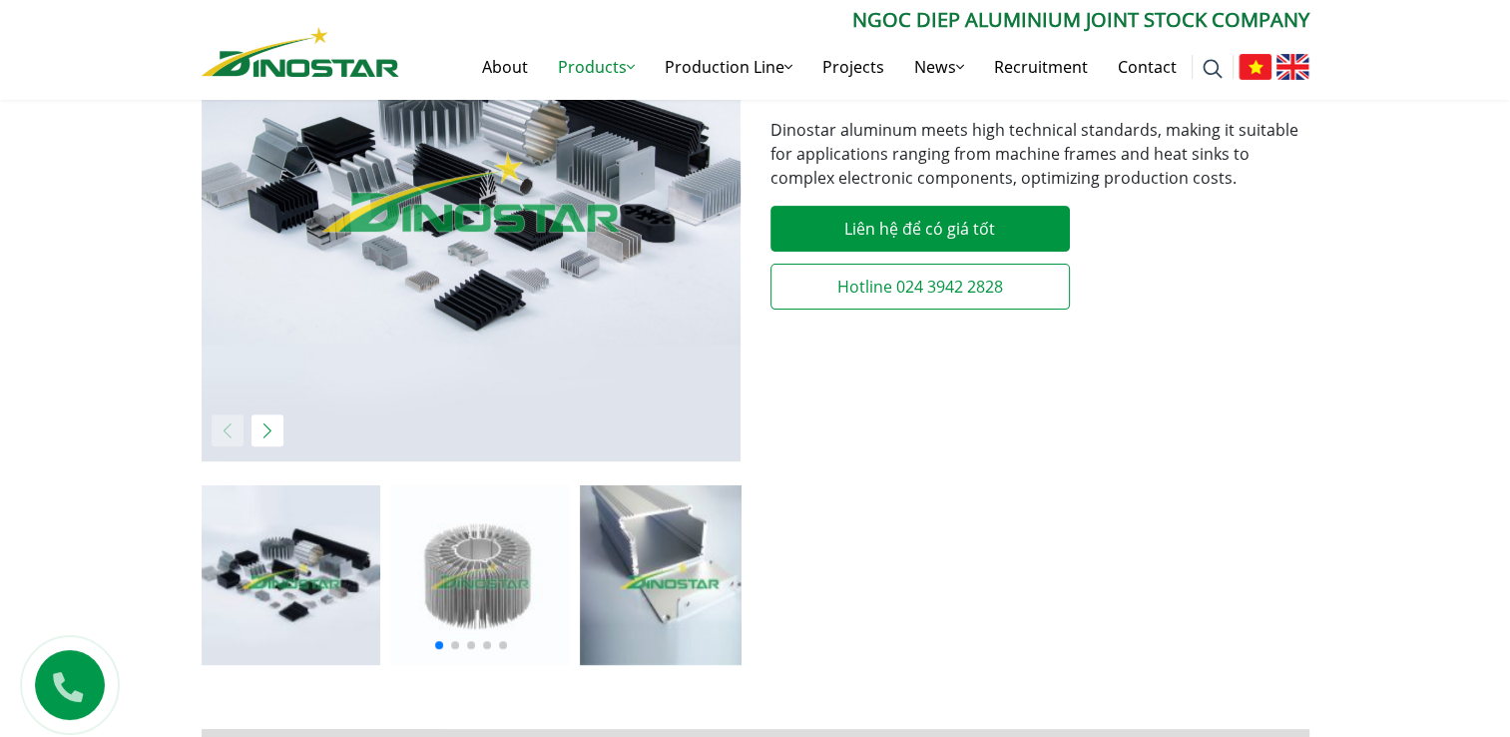
scroll to position [730, 0]
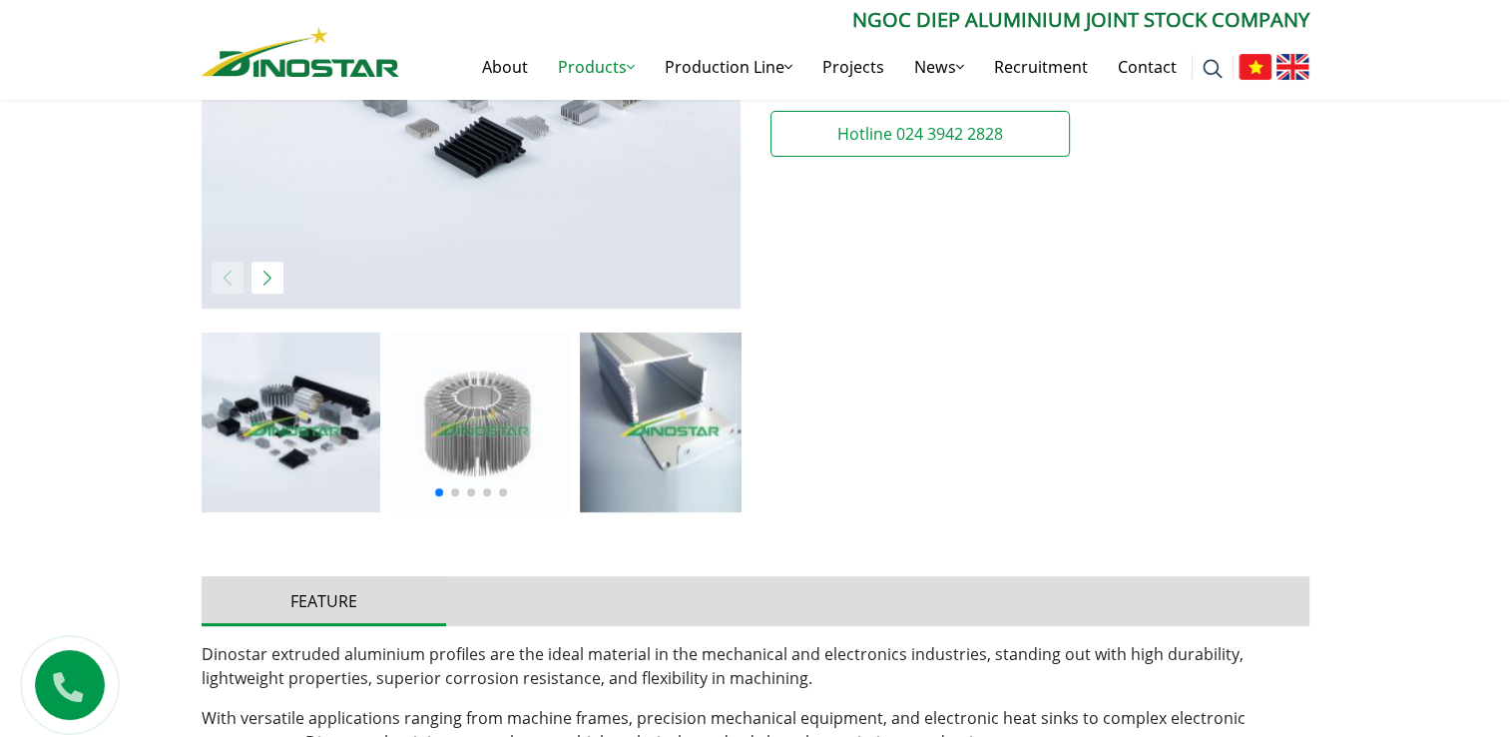
click at [423, 423] on img at bounding box center [480, 422] width 180 height 180
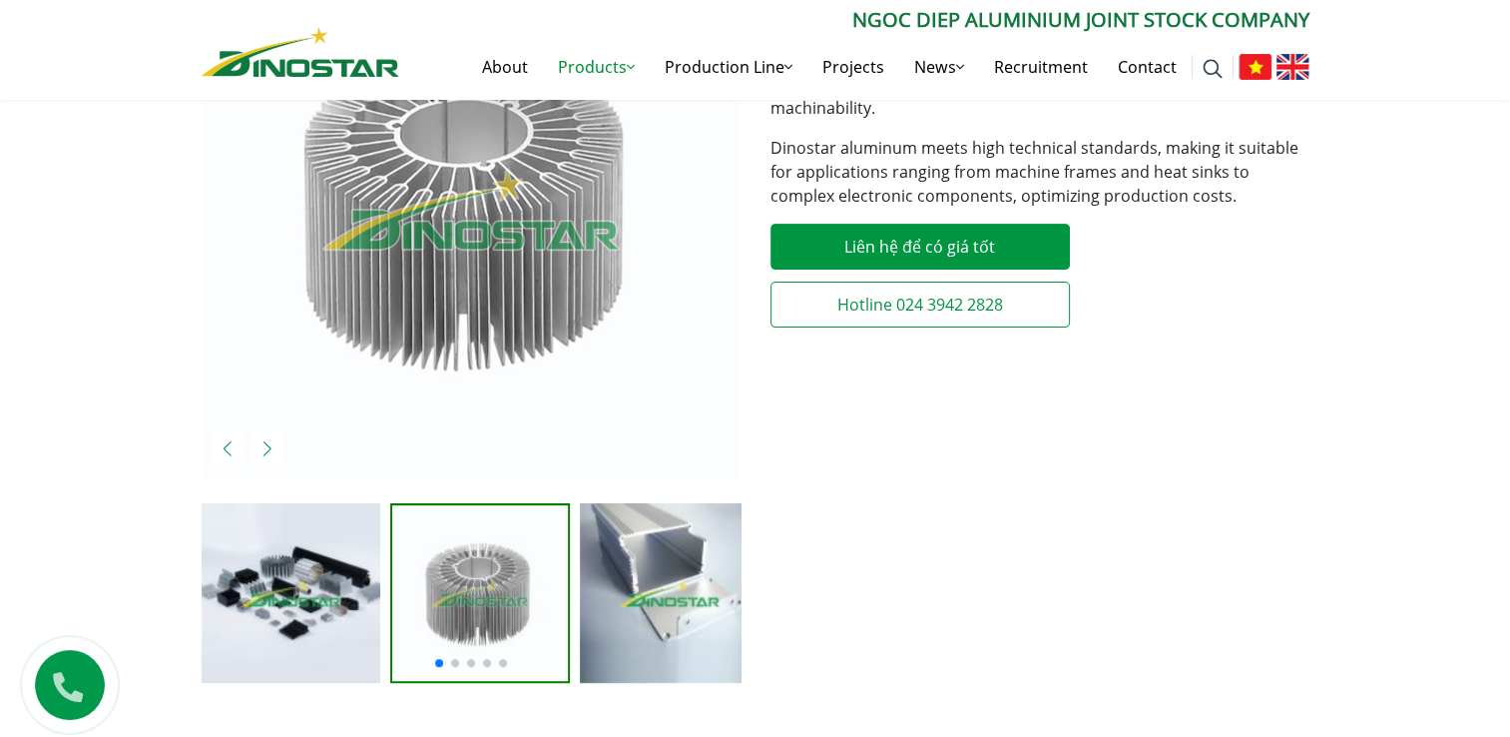
scroll to position [559, 0]
click at [448, 658] on div at bounding box center [471, 661] width 539 height 24
click at [267, 444] on div "Next slide" at bounding box center [267, 448] width 32 height 32
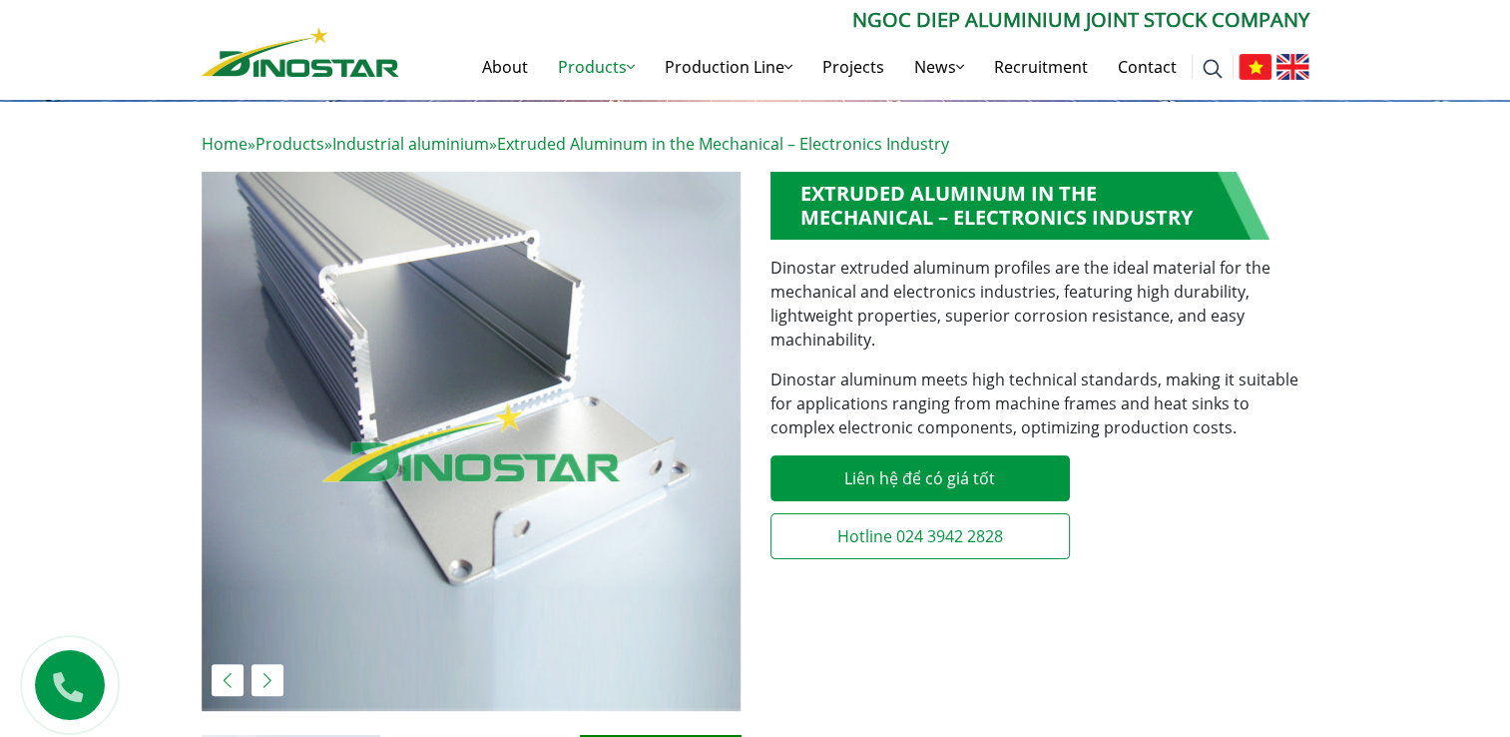
scroll to position [327, 0]
click at [226, 665] on div "Previous slide" at bounding box center [228, 680] width 32 height 32
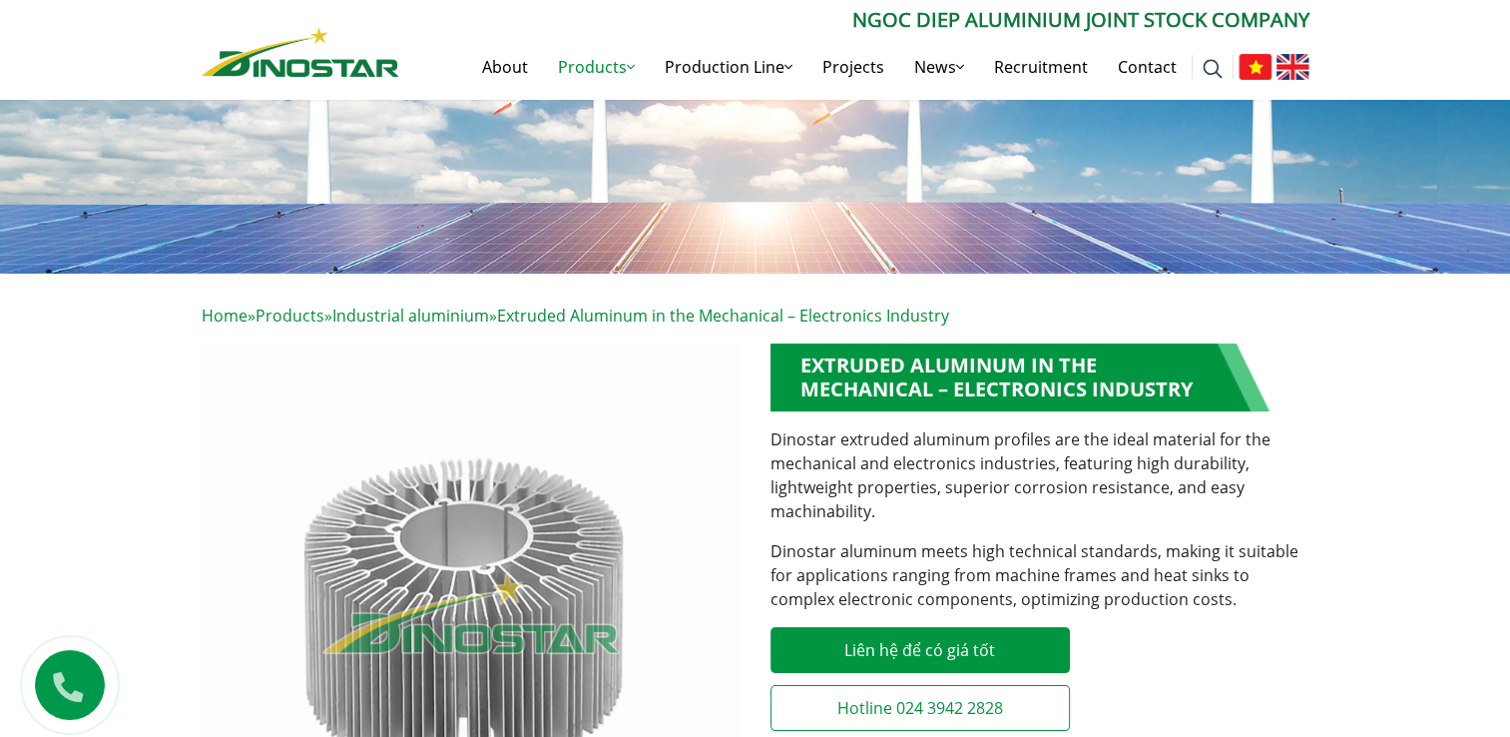
scroll to position [0, 0]
